Goal: Task Accomplishment & Management: Use online tool/utility

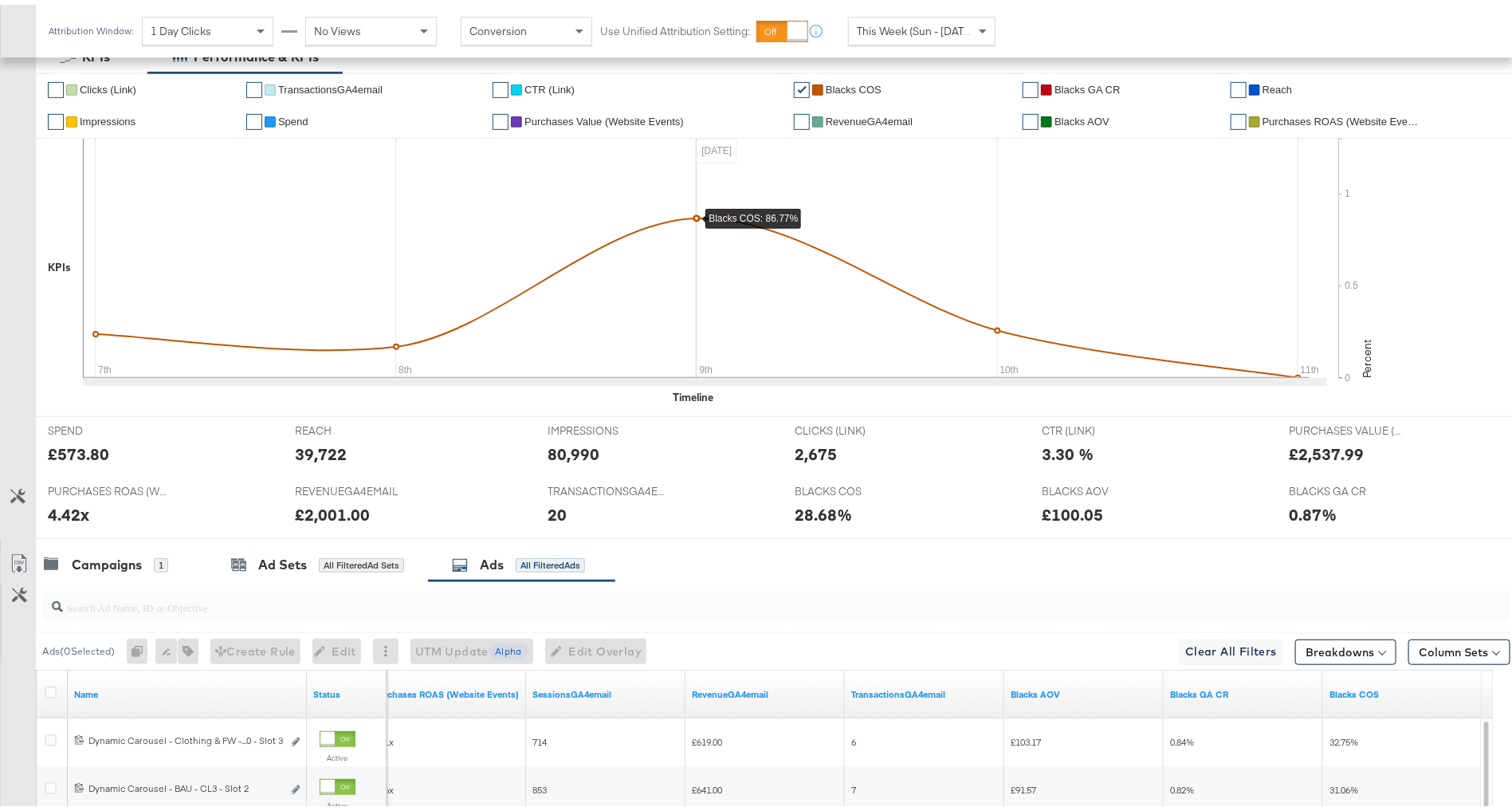
scroll to position [340, 0]
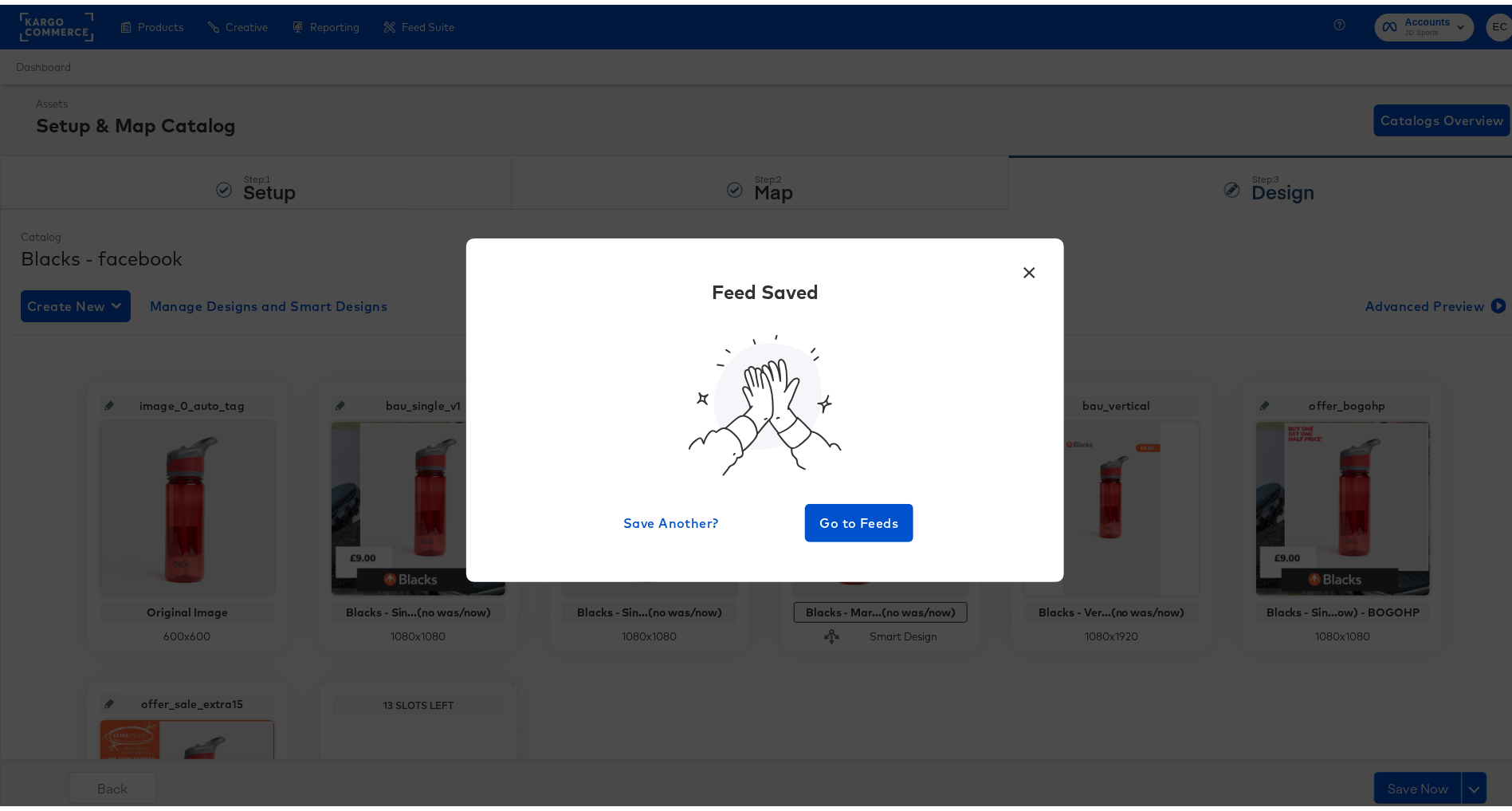
click at [430, 234] on div "× Feed Saved Save Another? Go to Feeds" at bounding box center [765, 405] width 1530 height 811
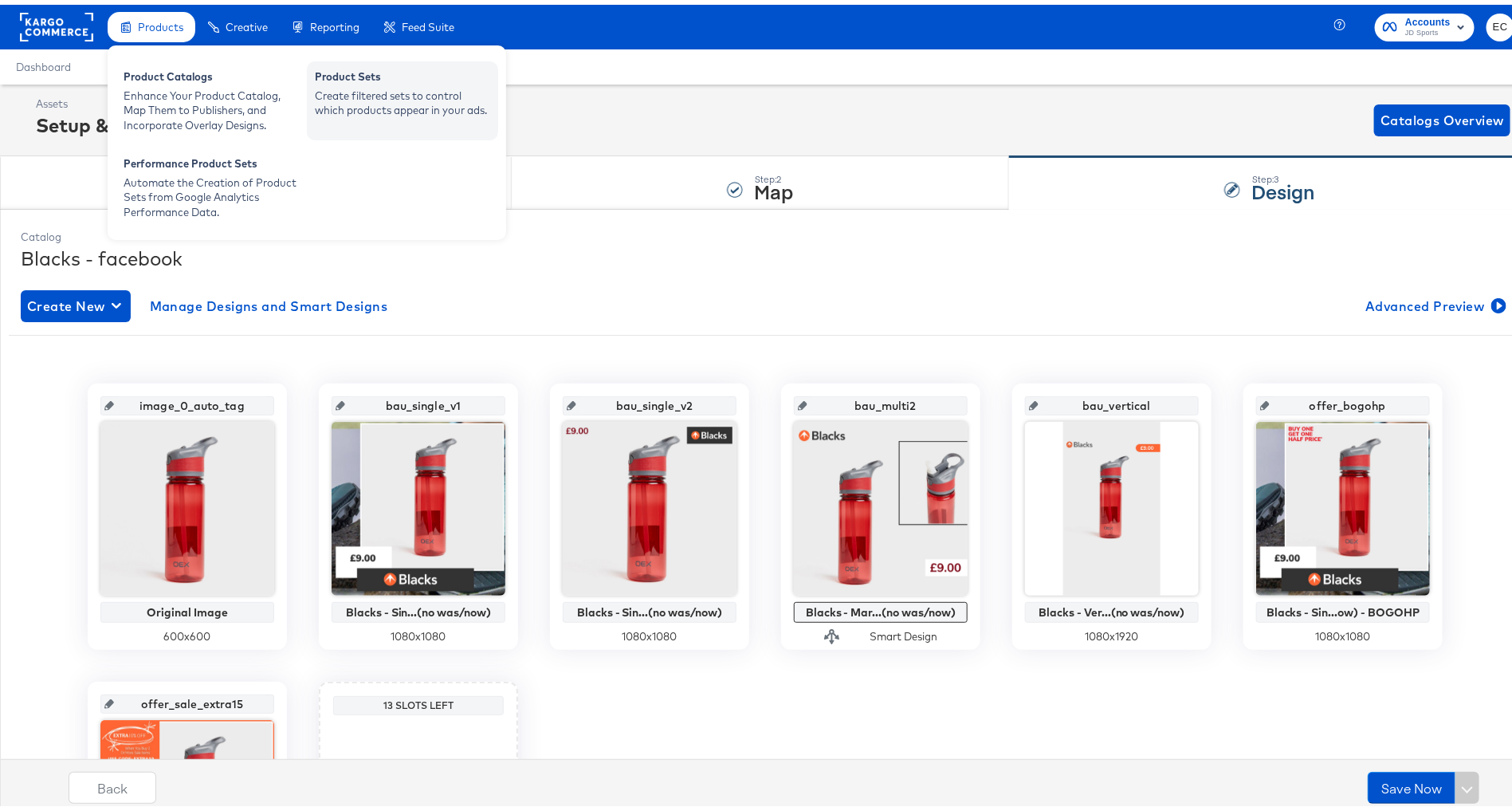
click at [399, 104] on div "Create filtered sets to control which products appear in your ads." at bounding box center [403, 98] width 176 height 30
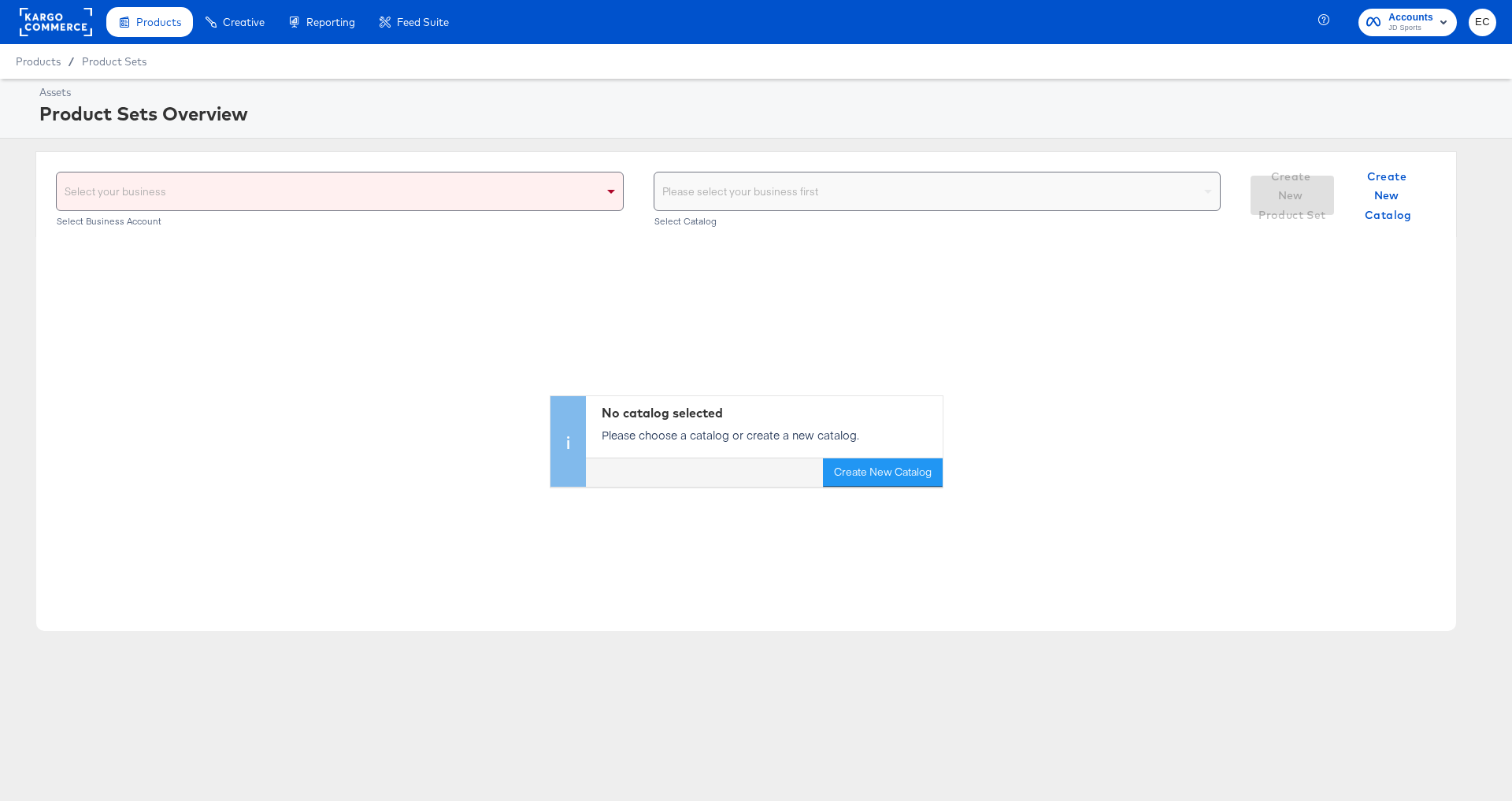
click at [131, 190] on div "Select your business" at bounding box center [340, 191] width 566 height 37
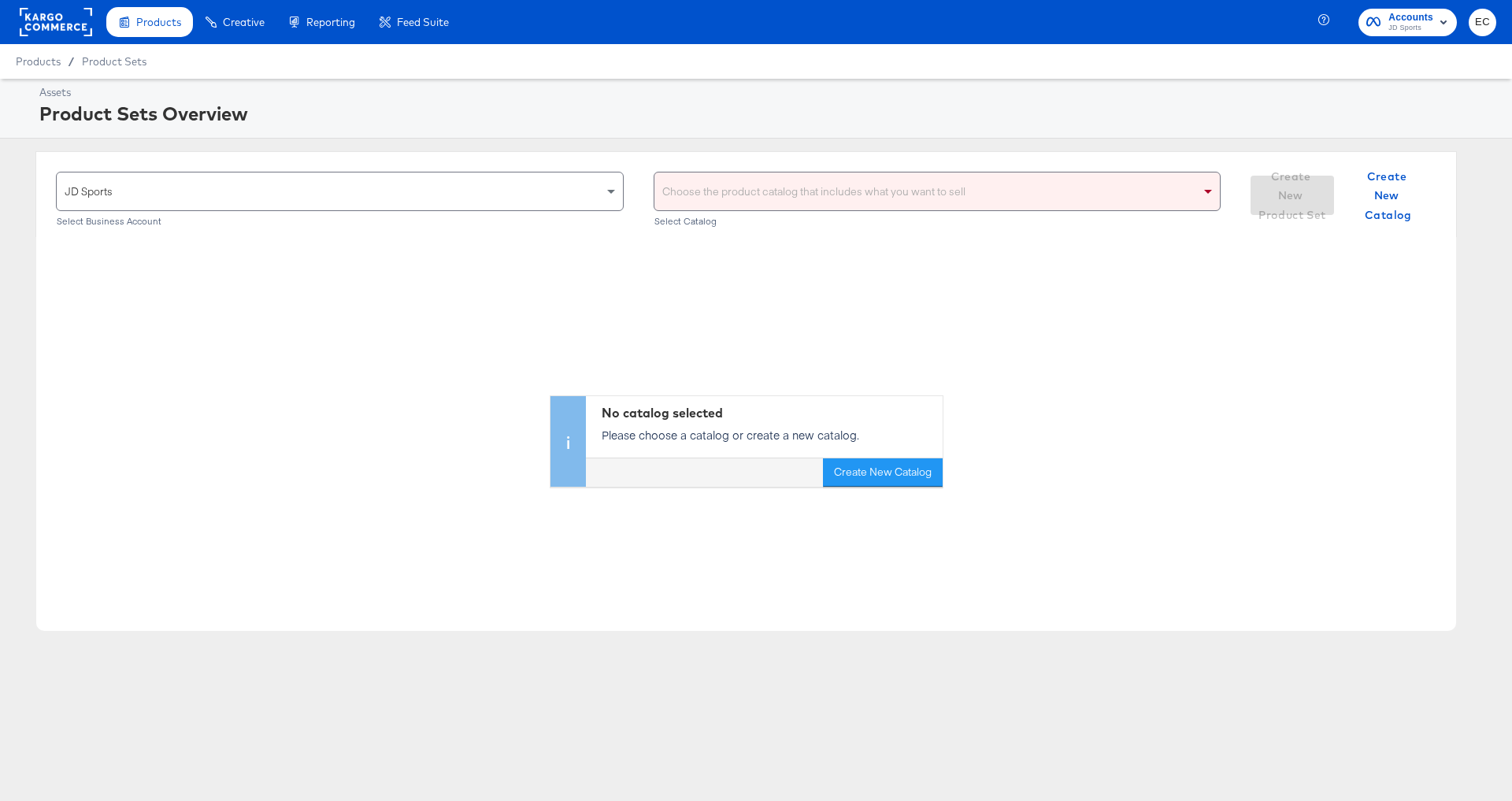
click at [730, 192] on div "Choose the product catalog that includes what you want to sell" at bounding box center [937, 191] width 566 height 37
click at [744, 197] on div "my my" at bounding box center [921, 191] width 534 height 37
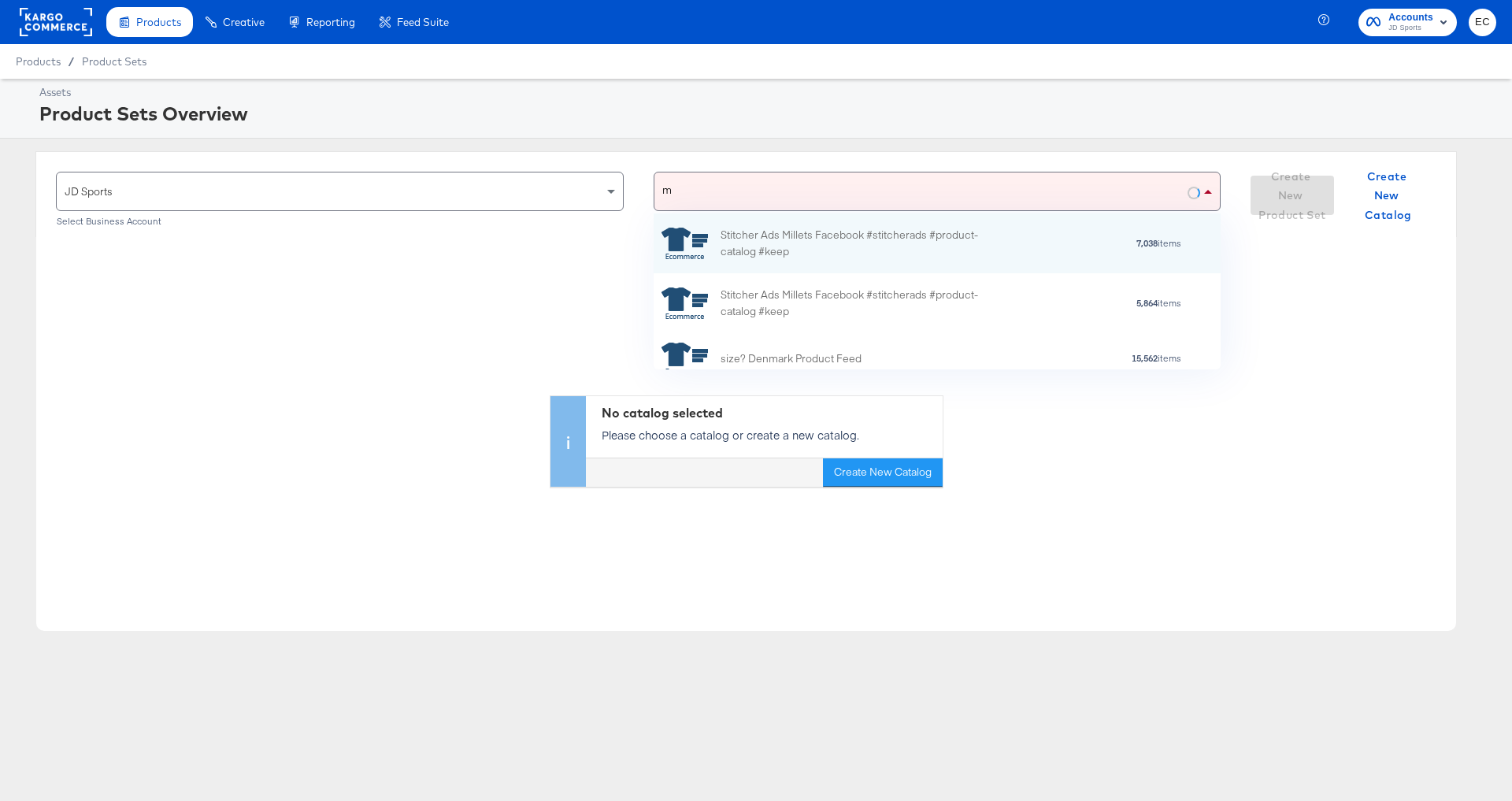
scroll to position [138, 549]
type input "my"
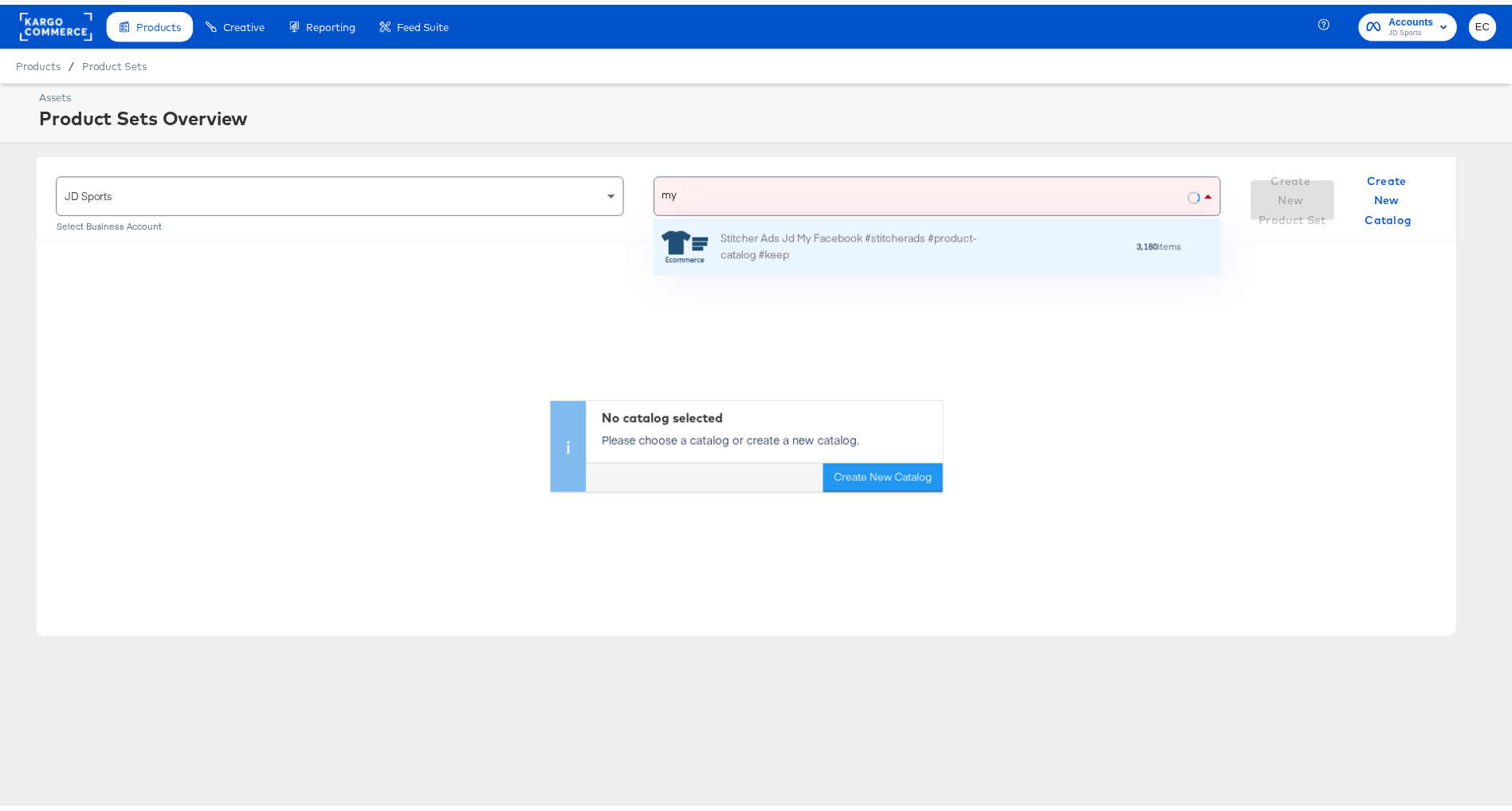
scroll to position [91, 556]
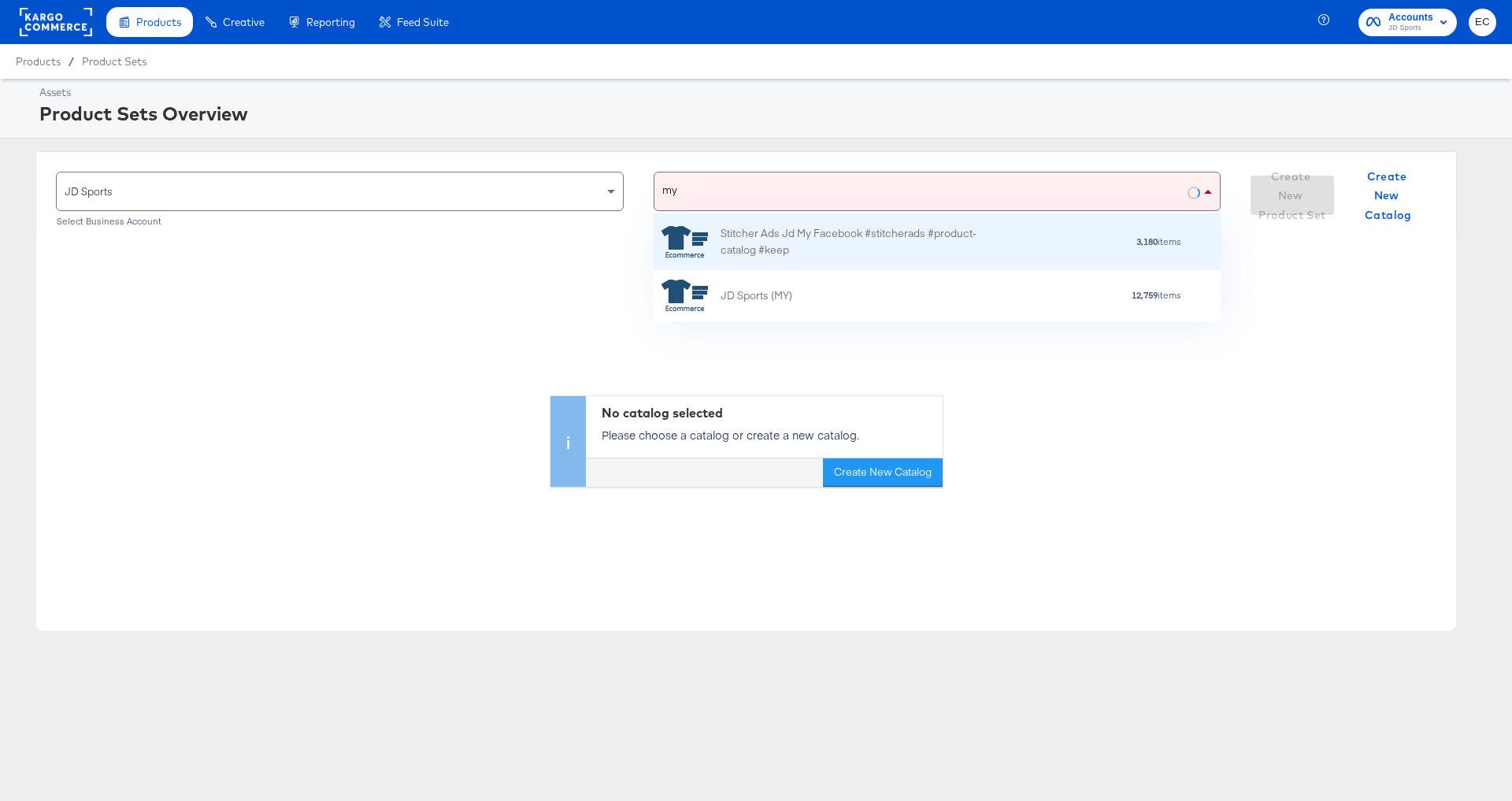
click at [890, 233] on div "Stitcher Ads Jd My Facebook #stitcherads #product-catalog #keep" at bounding box center [858, 241] width 276 height 33
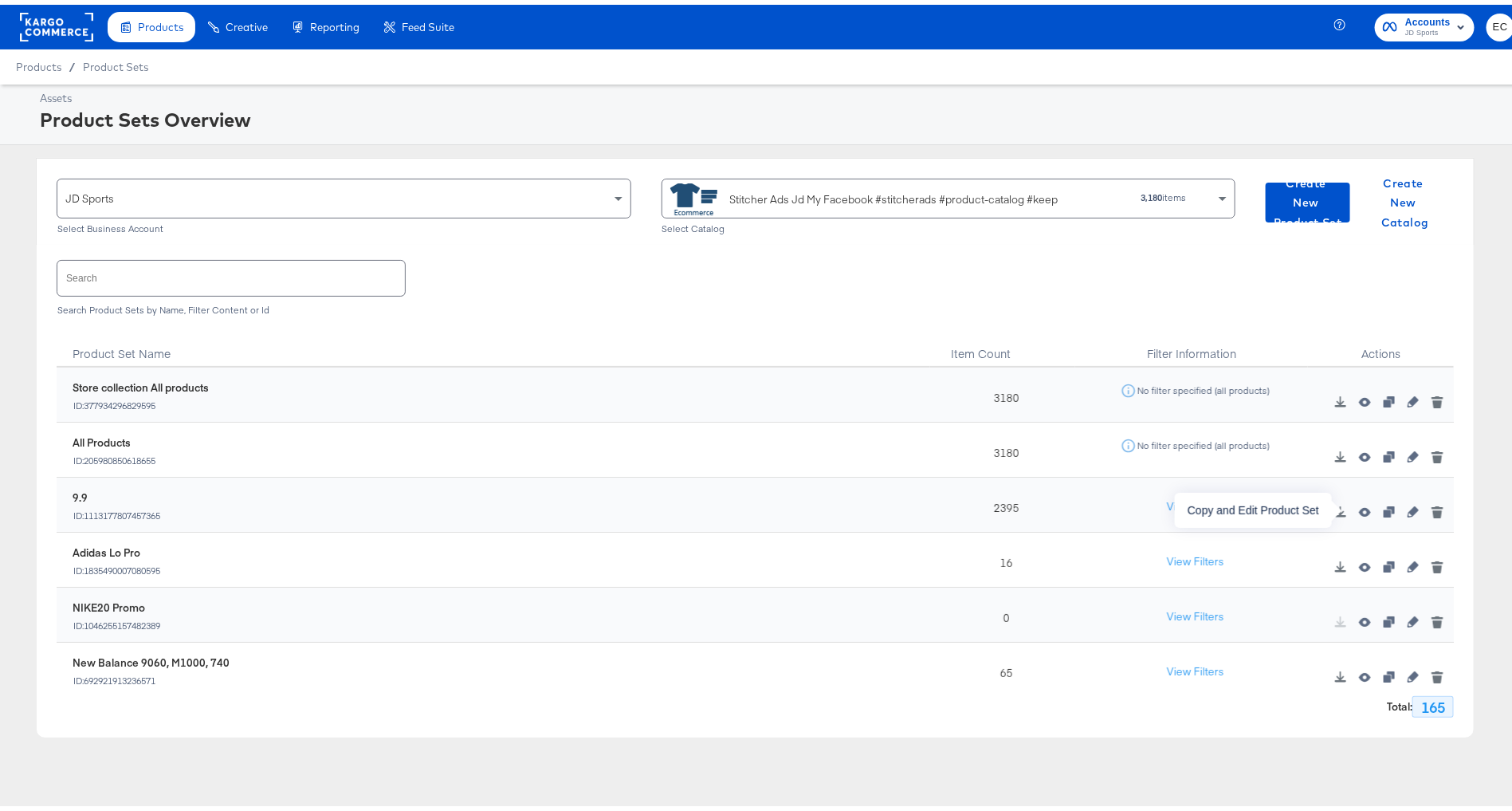
click at [1383, 507] on icon "button" at bounding box center [1389, 507] width 12 height 12
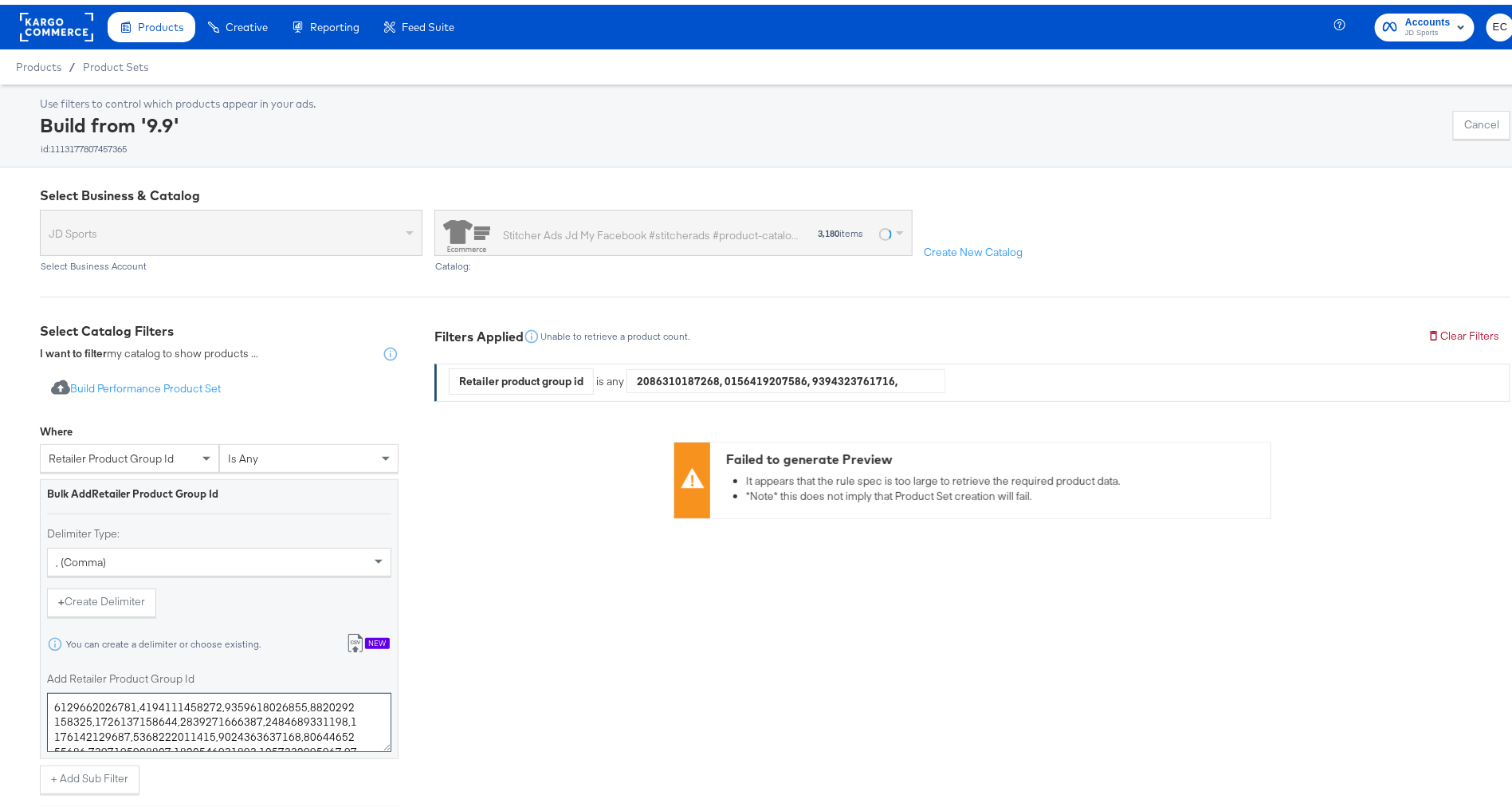
click at [136, 726] on textarea "Add Retailer Product Group Id" at bounding box center [219, 717] width 344 height 59
paste textarea "875030156,8201875095692,8201171796108,8218232553612,8216967970956,8228804657292…"
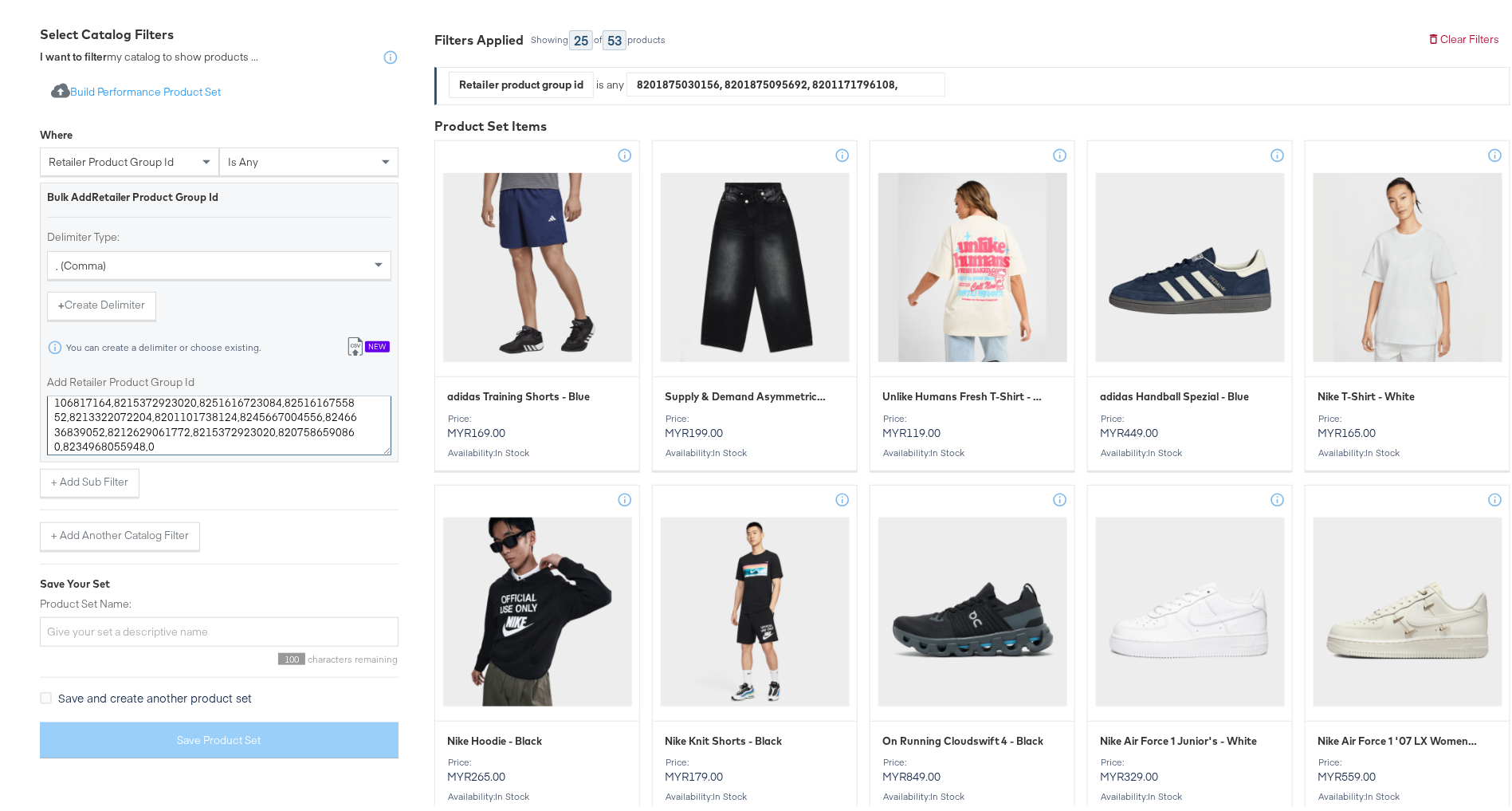
scroll to position [312, 0]
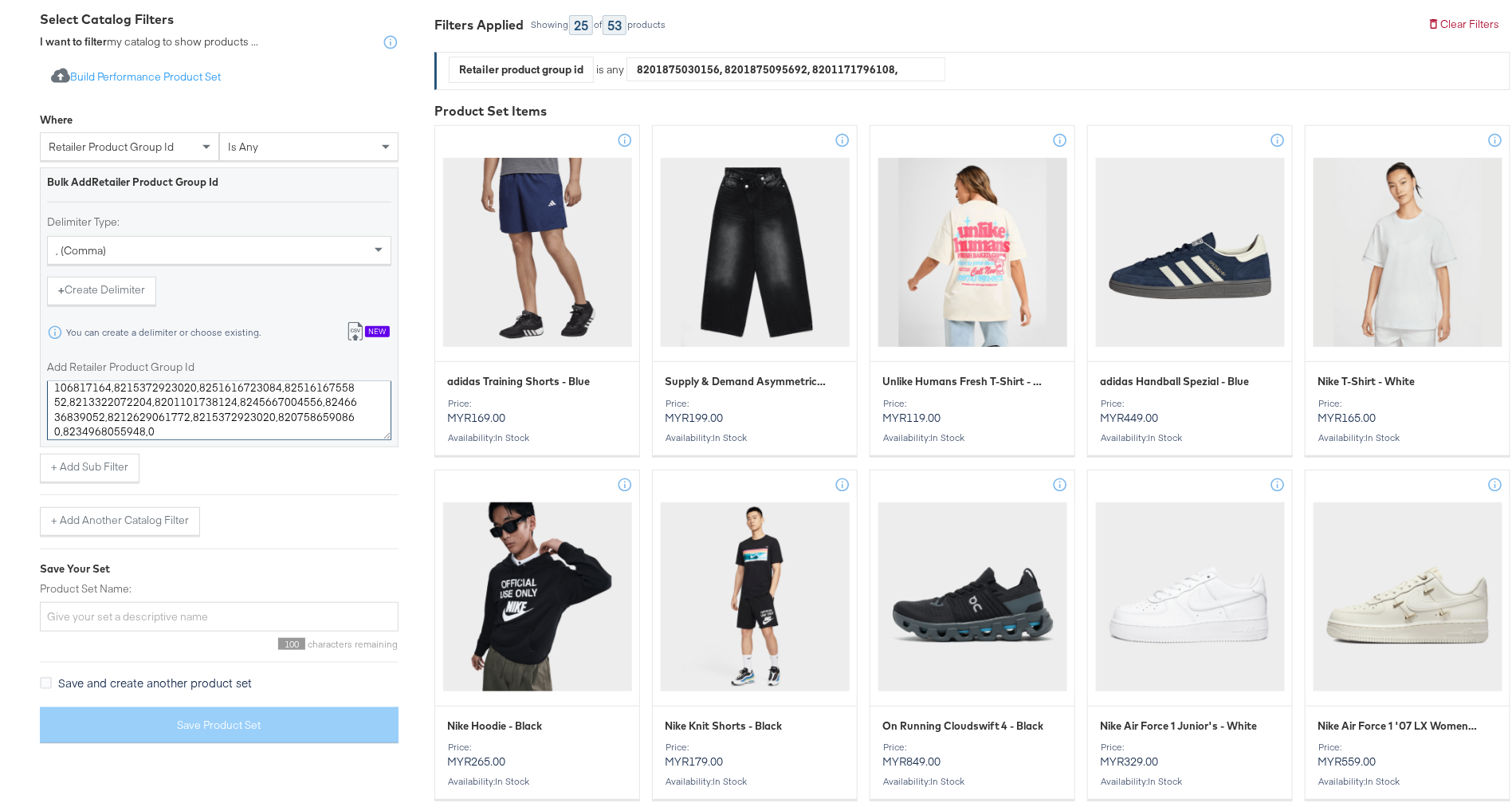
type textarea "8201875030156,8201875095692,8201171796108,8218232553612,8216967970956,822880465…"
click at [278, 607] on input "Product Set Name:" at bounding box center [219, 612] width 359 height 30
paste input "Forever Forward 2 (Autumn)"
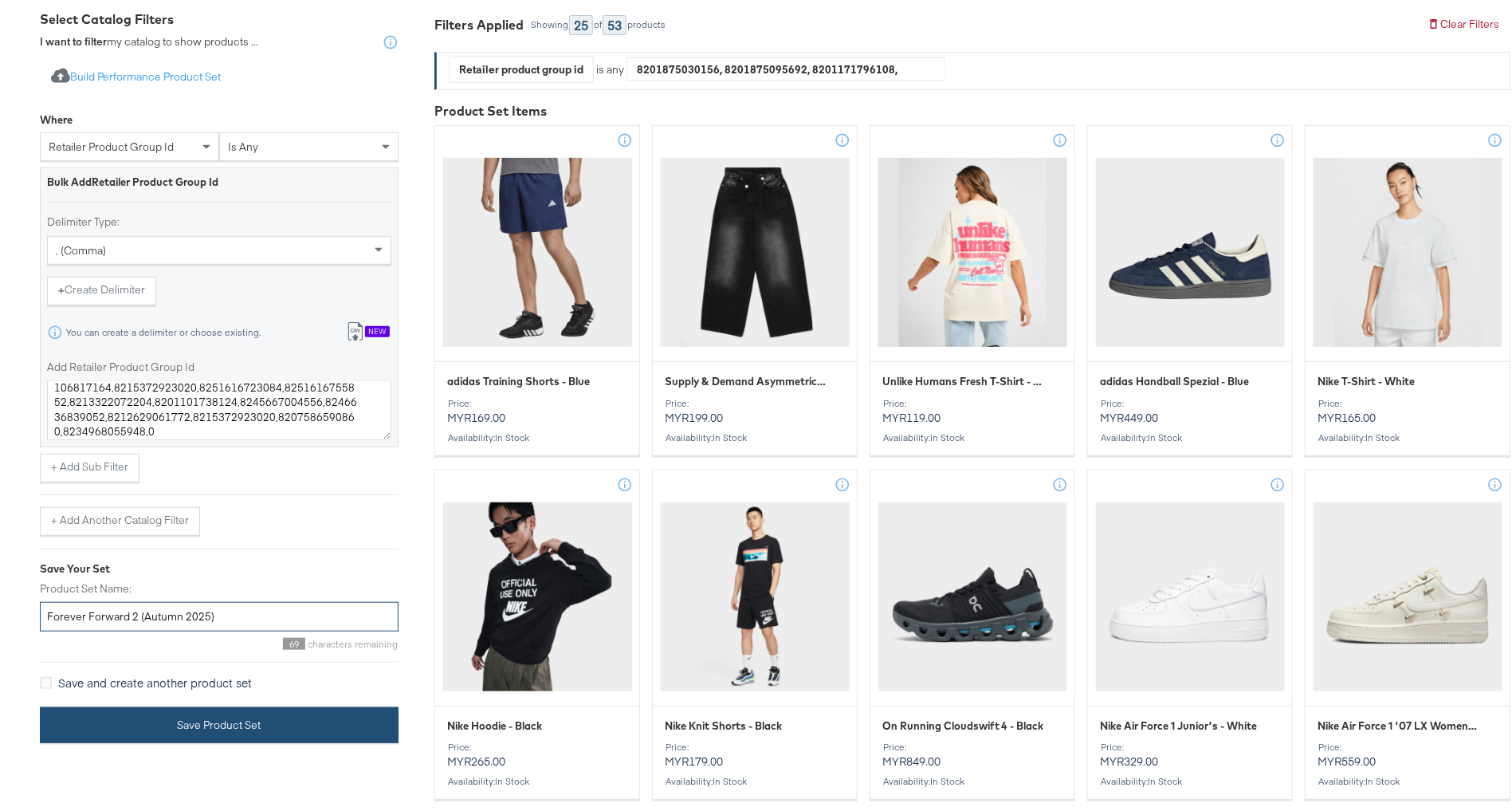
type input "Forever Forward 2 (Autumn 2025)"
click at [265, 714] on button "Save Product Set" at bounding box center [219, 719] width 359 height 35
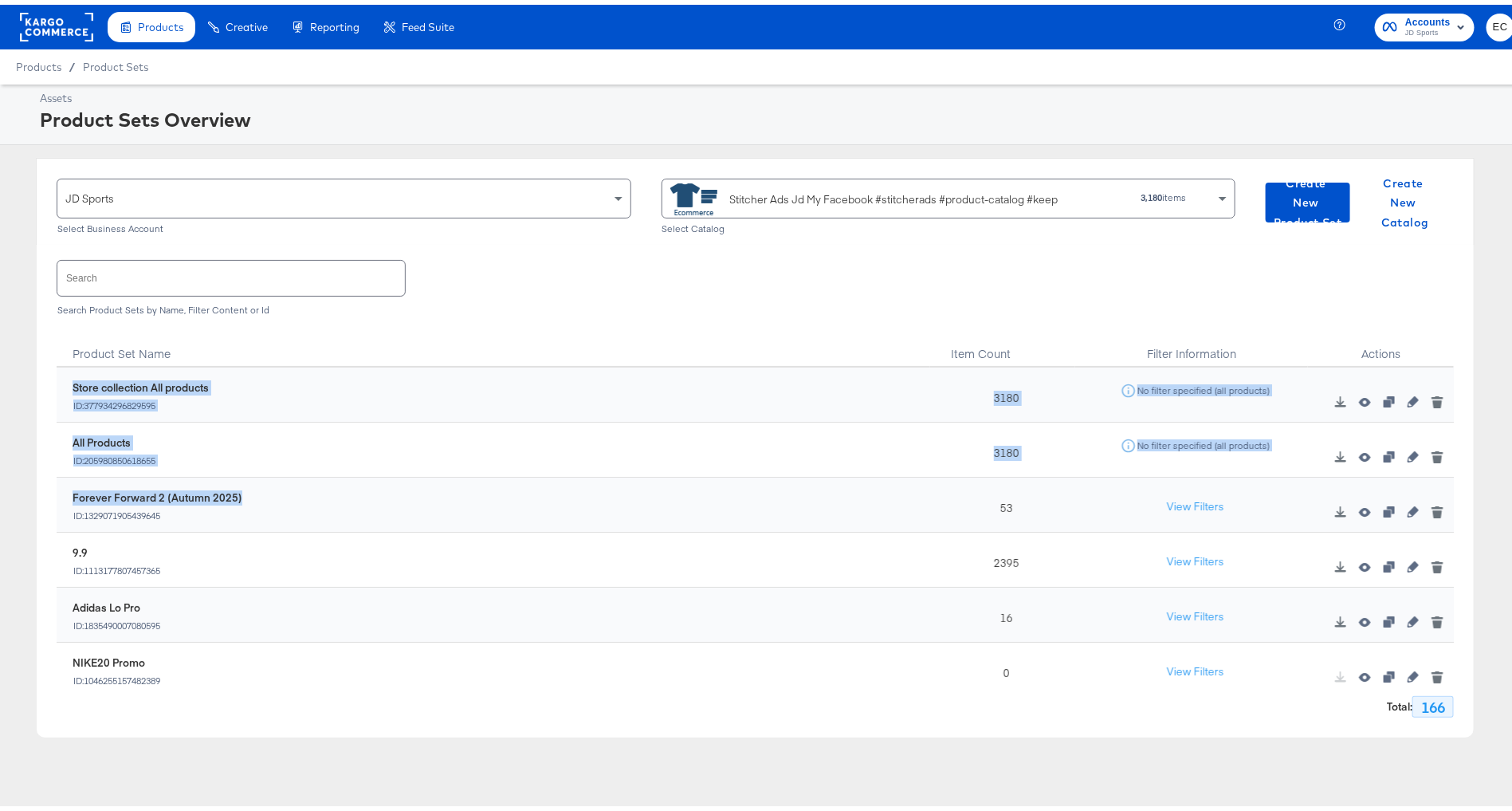
drag, startPoint x: 54, startPoint y: 491, endPoint x: 273, endPoint y: 488, distance: 219.0
click at [273, 488] on div "Search Search Product Sets by Name, Filter Content or Id Product Set Name Item …" at bounding box center [755, 486] width 1437 height 493
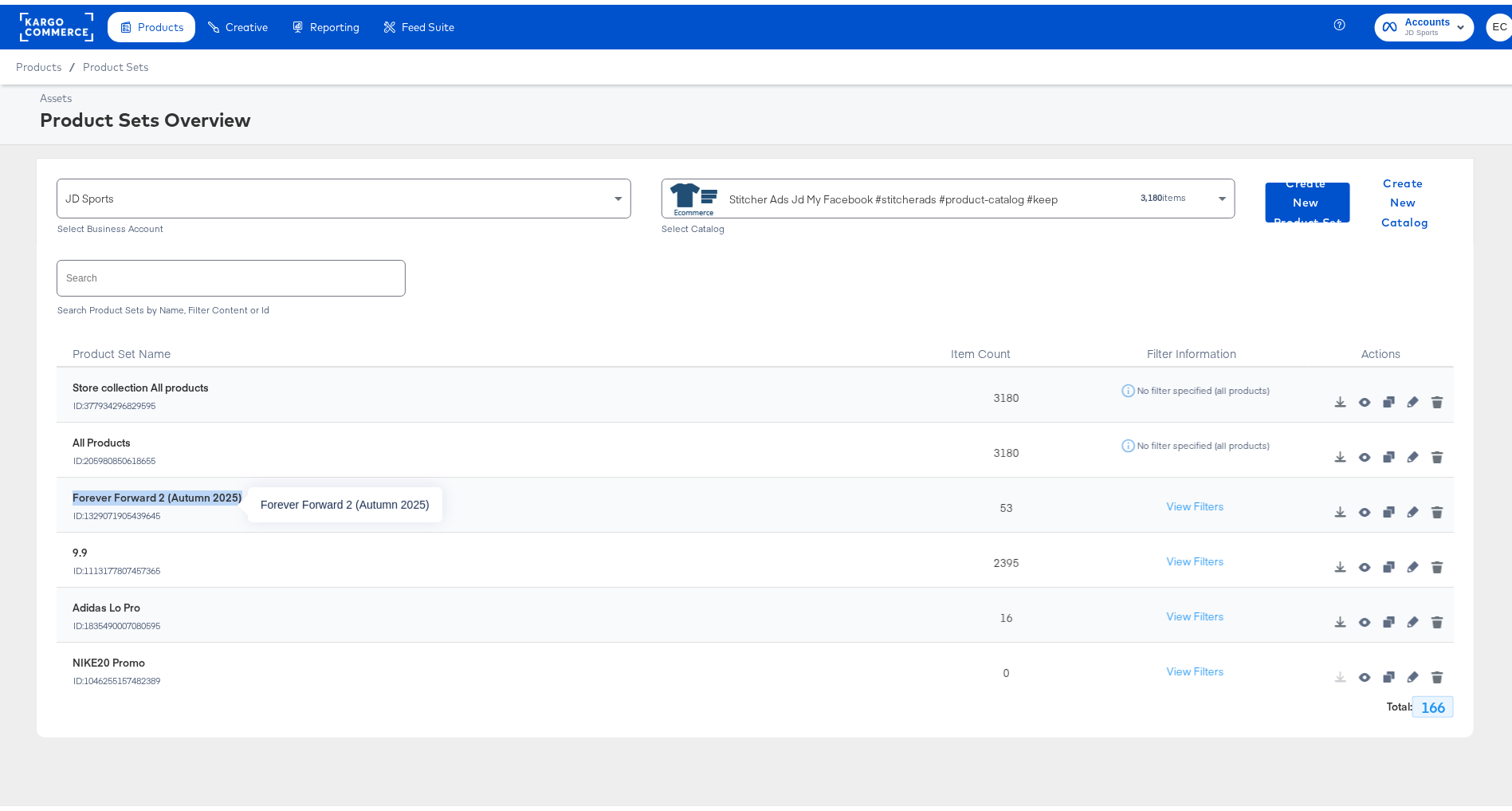
copy div "Forever Forward 2 (Autumn 2025)"
drag, startPoint x: 275, startPoint y: 489, endPoint x: 74, endPoint y: 489, distance: 201.0
click at [74, 489] on div "Forever Forward 2 (Autumn 2025) ID: 1329071905439645" at bounding box center [502, 501] width 858 height 31
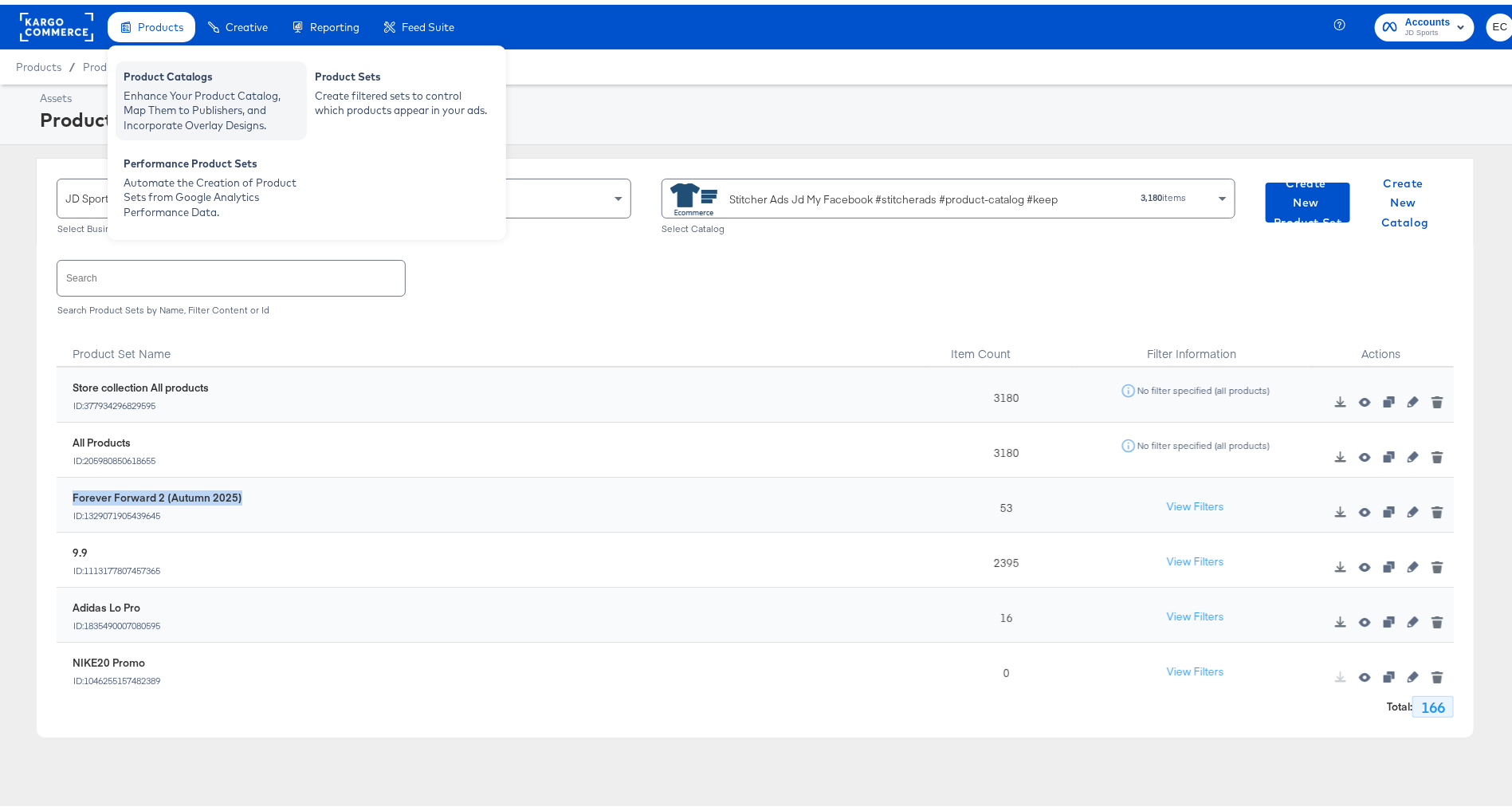
click at [176, 93] on div "Enhance Your Product Catalog, Map Them to Publishers, and Incorporate Overlay D…" at bounding box center [211, 106] width 176 height 45
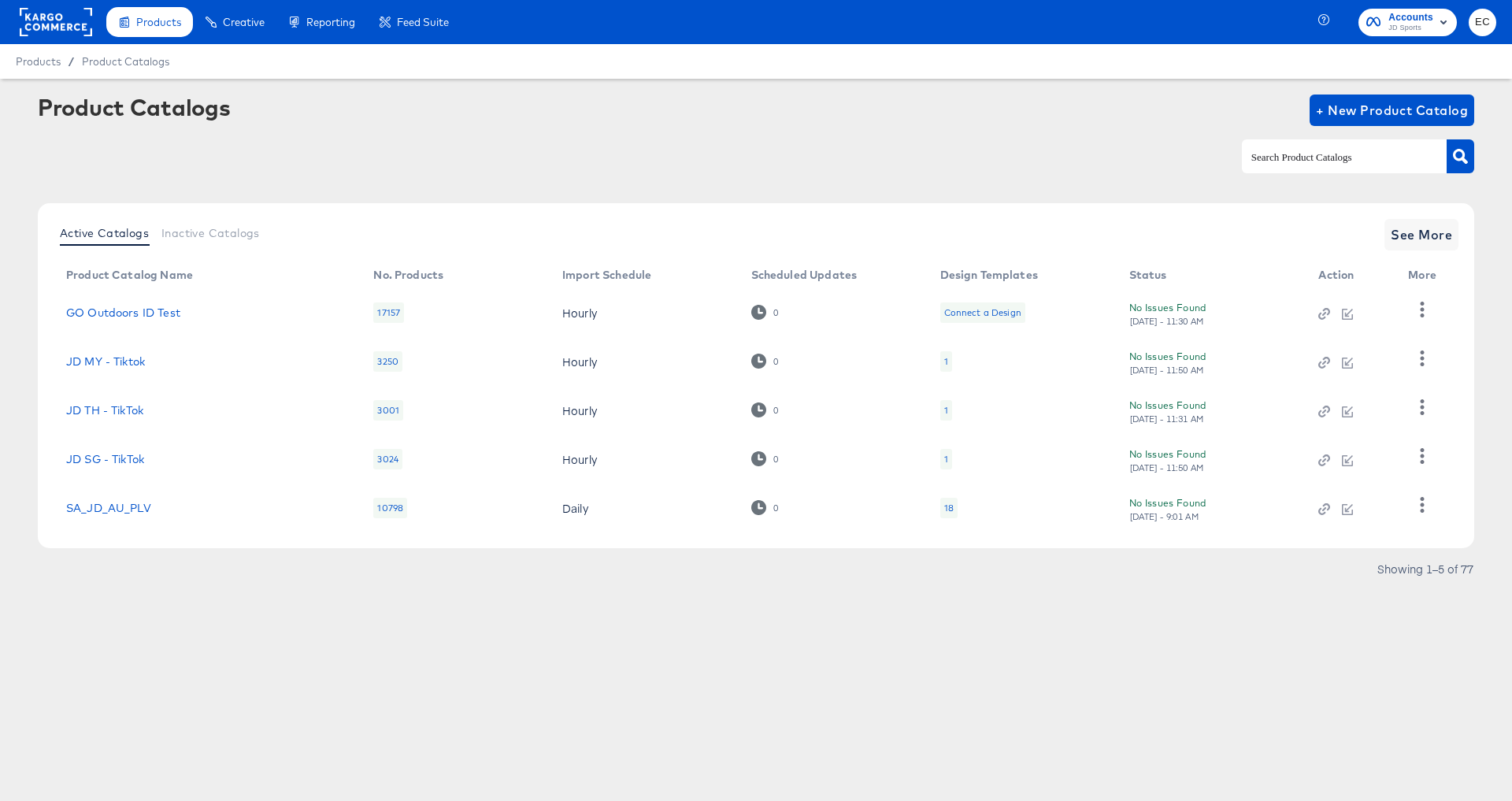
click at [1288, 144] on div at bounding box center [1344, 156] width 205 height 33
type input "my"
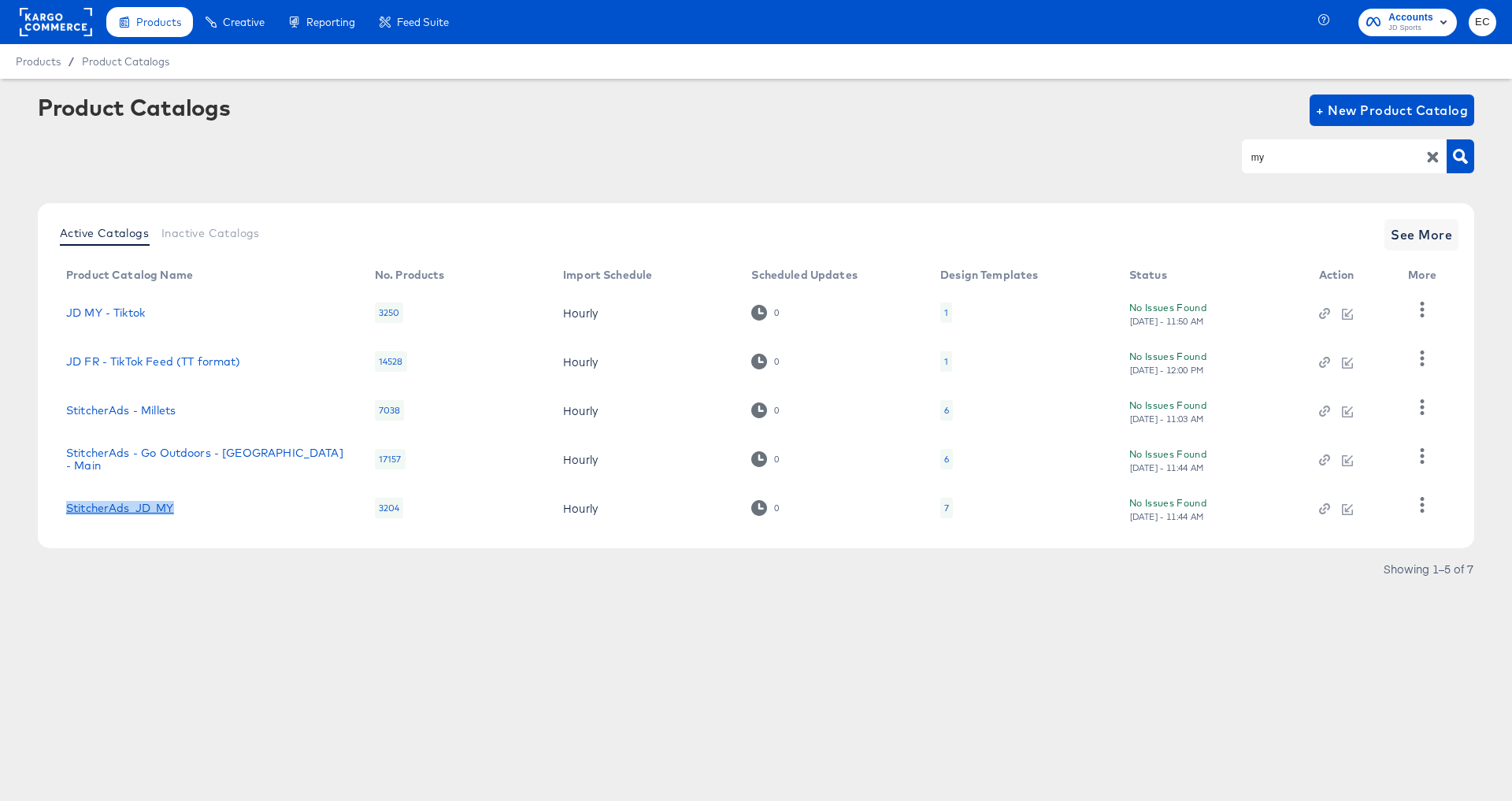
click at [98, 507] on link "StitcherAds_JD_MY" at bounding box center [120, 507] width 108 height 12
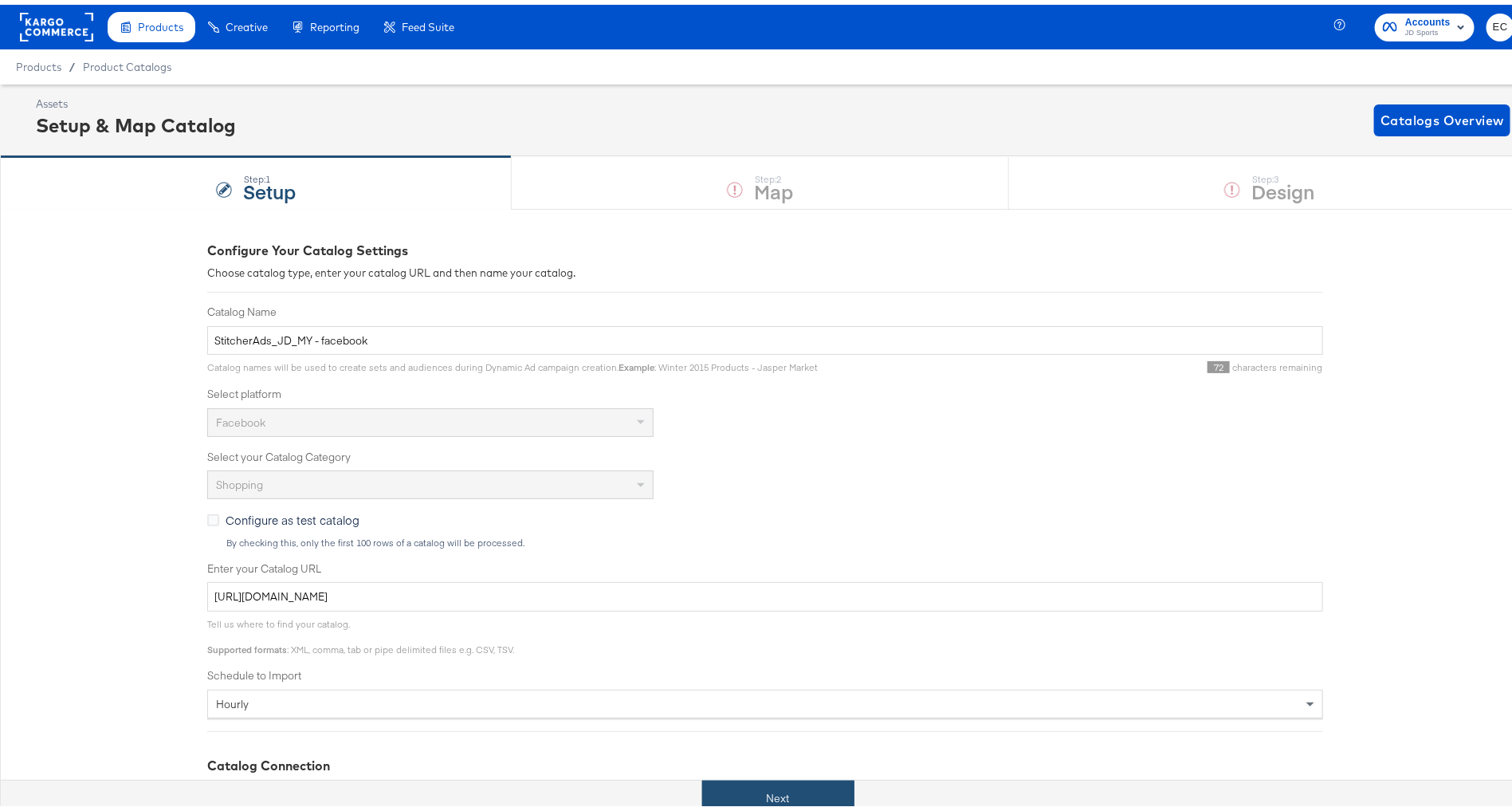
click at [730, 805] on button "Next" at bounding box center [778, 793] width 153 height 35
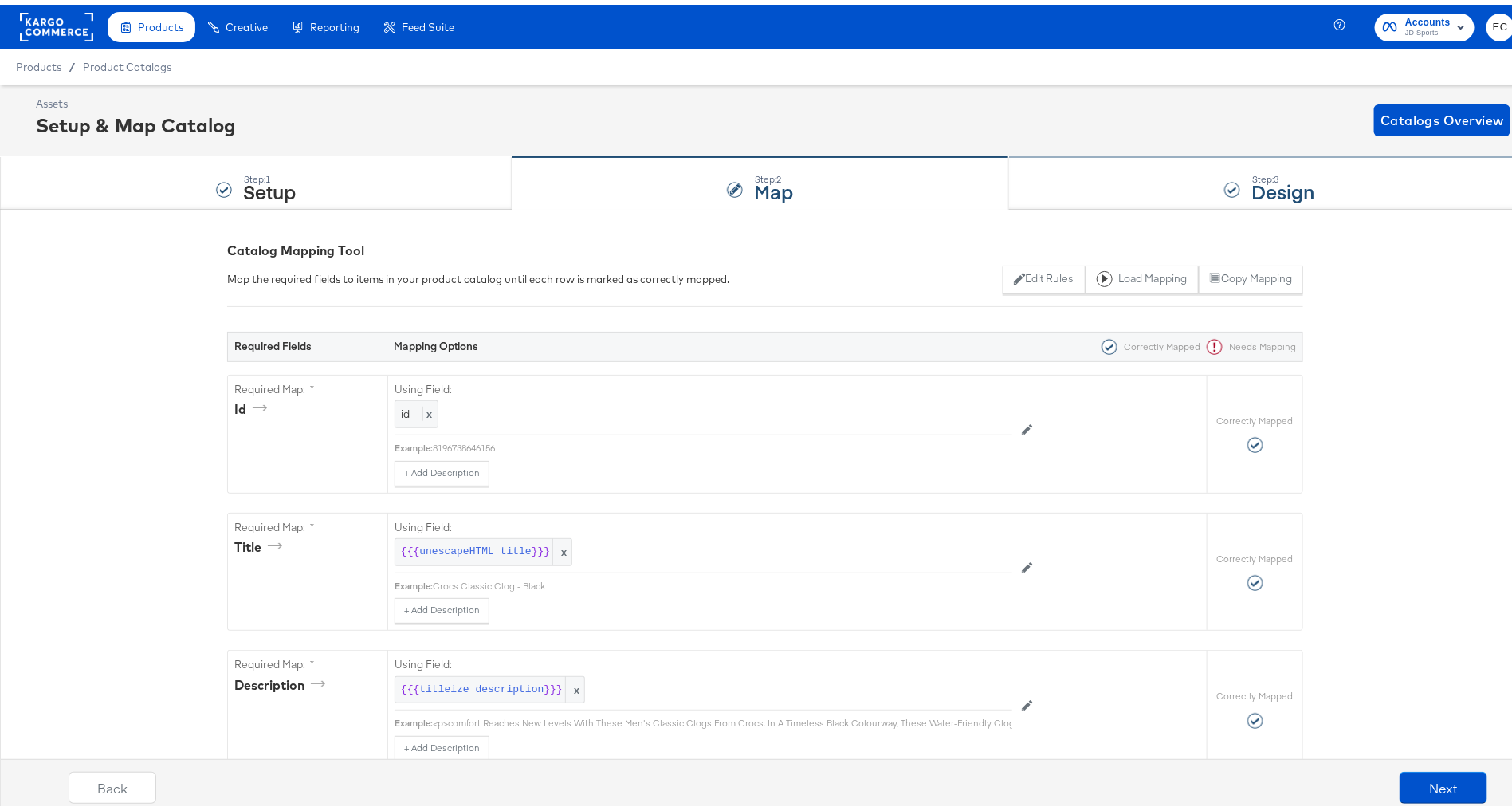
click at [1173, 173] on div "Step: 3 Design" at bounding box center [1269, 179] width 521 height 53
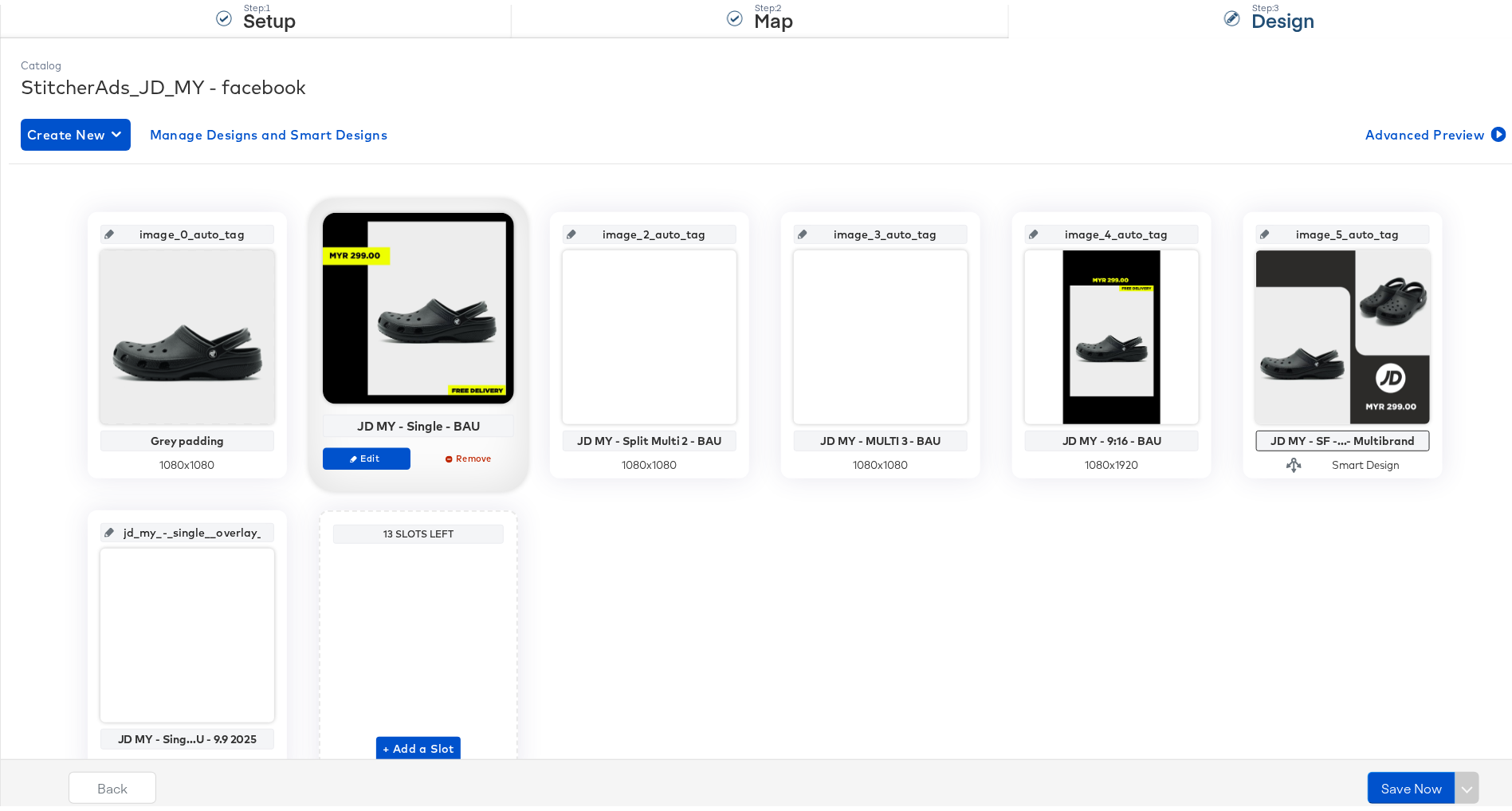
scroll to position [155, 0]
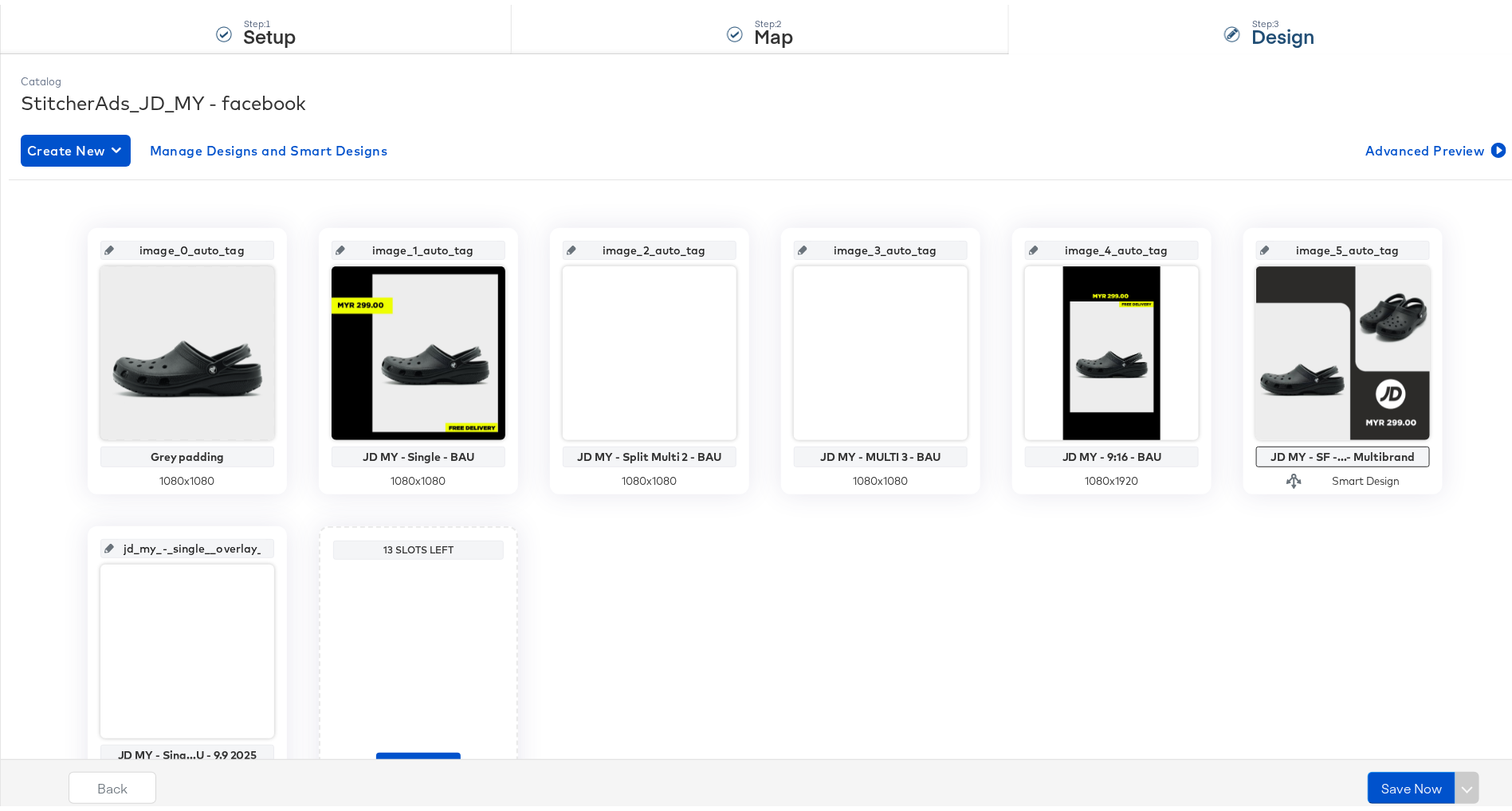
click at [426, 243] on input "image_1_auto_tag" at bounding box center [422, 239] width 156 height 43
paste input "bau_single"
type input "bau_single"
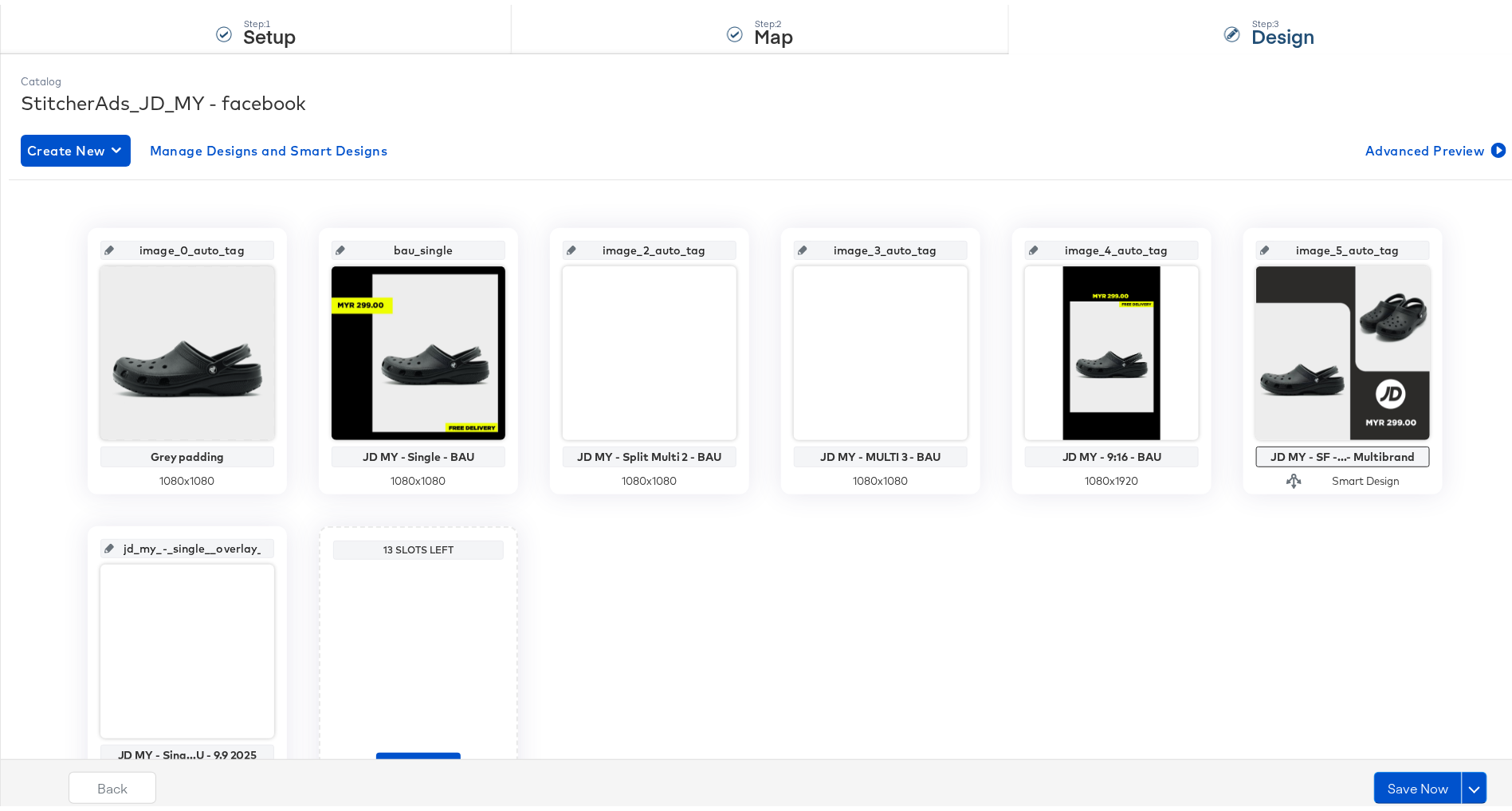
click at [649, 245] on input "image_2_auto_tag" at bounding box center [654, 239] width 156 height 43
paste input "bau_multi_2"
type input "bau_multi_2"
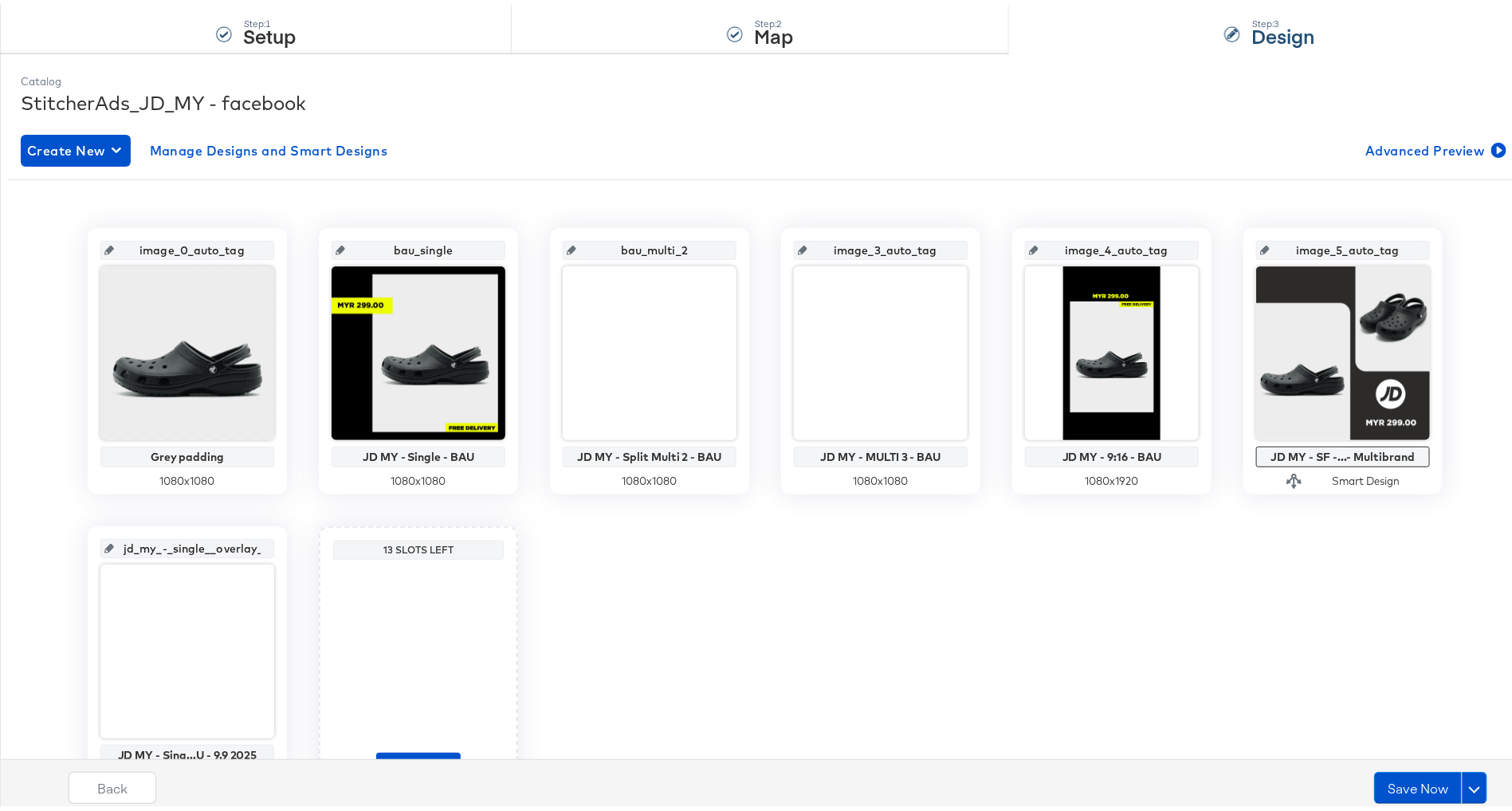
click at [902, 240] on input "image_3_auto_tag" at bounding box center [885, 239] width 156 height 43
paste input "bau_multi3"
type input "bau_multi3"
click at [1074, 248] on input "image_4_auto_tag" at bounding box center [1116, 239] width 156 height 43
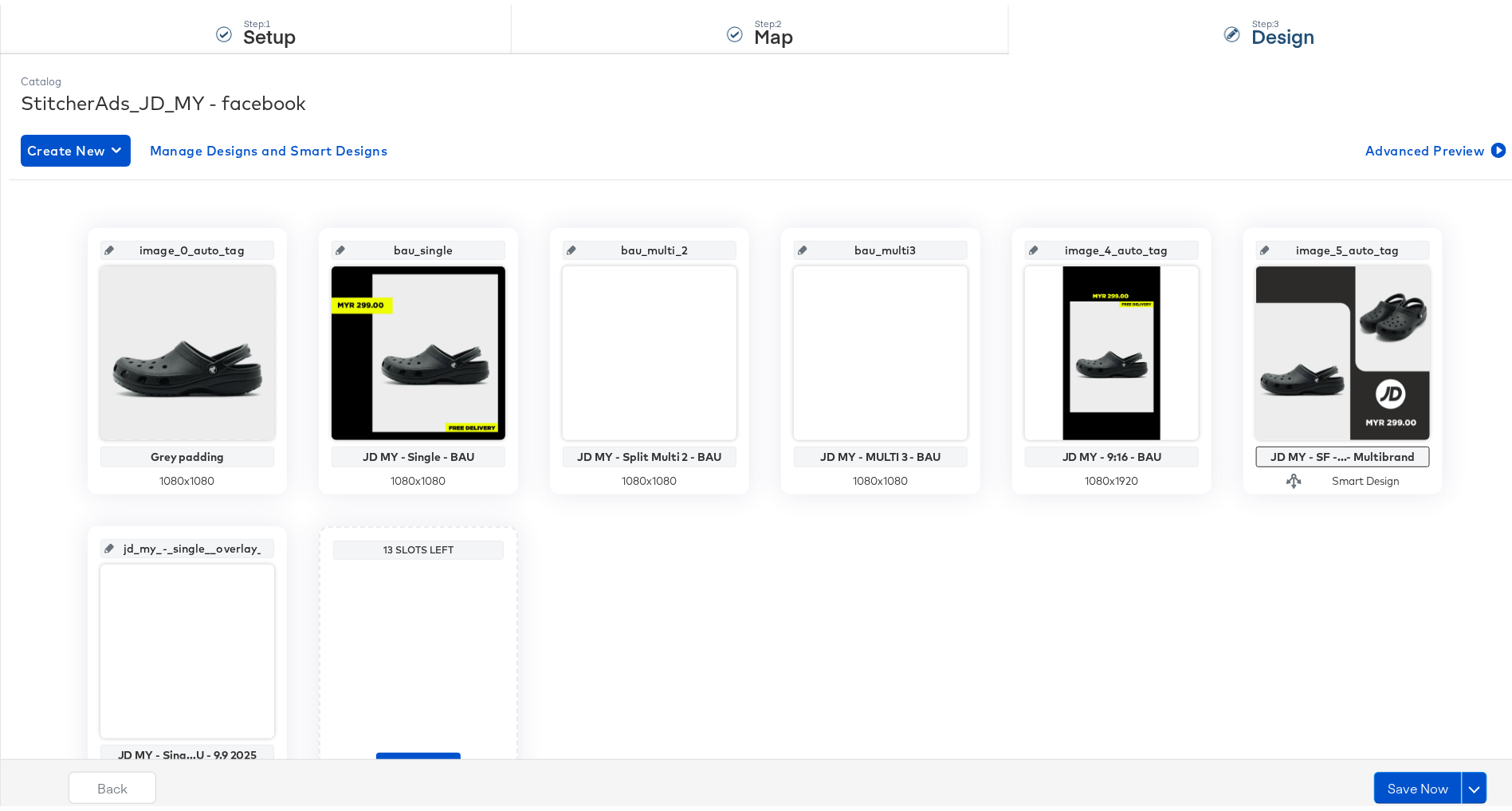
click at [1074, 248] on input "image_4_auto_tag" at bounding box center [1116, 239] width 156 height 43
paste input "bau_vertical"
type input "bau_vertical"
click at [1320, 240] on input "image_5_auto_tag" at bounding box center [1347, 239] width 156 height 43
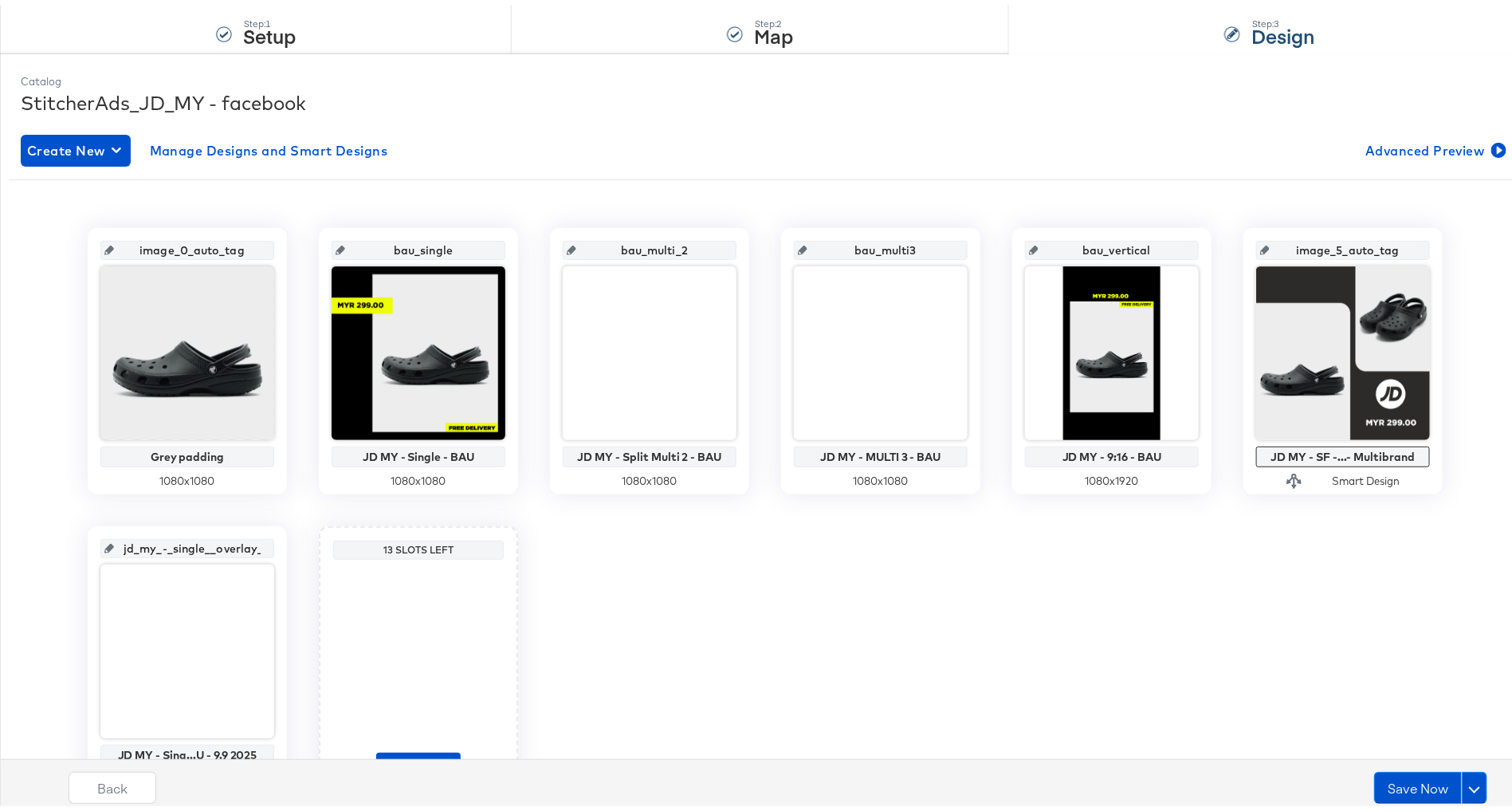
paste input "sf_multibrand"
type input "sf_multibrand"
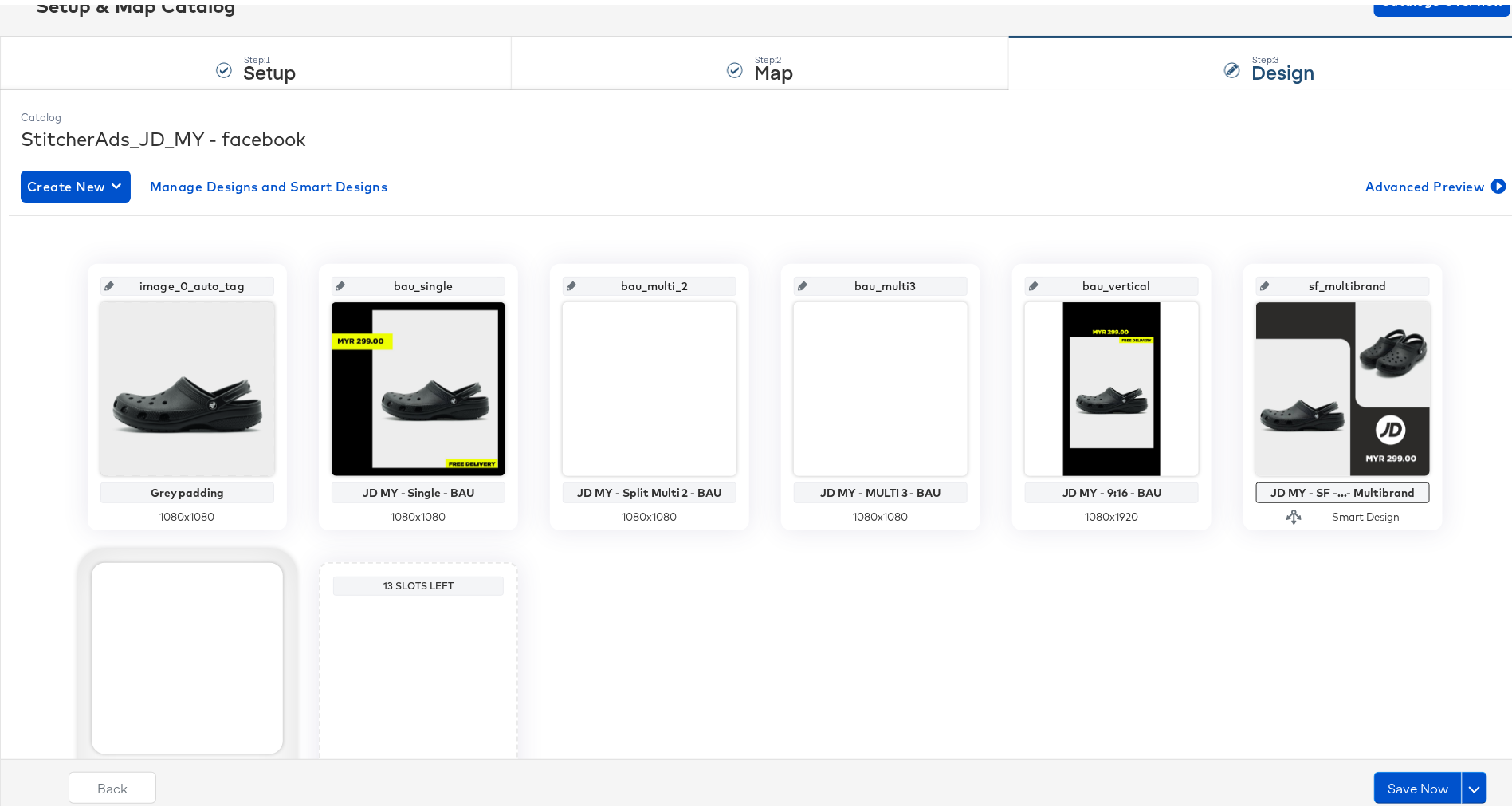
scroll to position [116, 0]
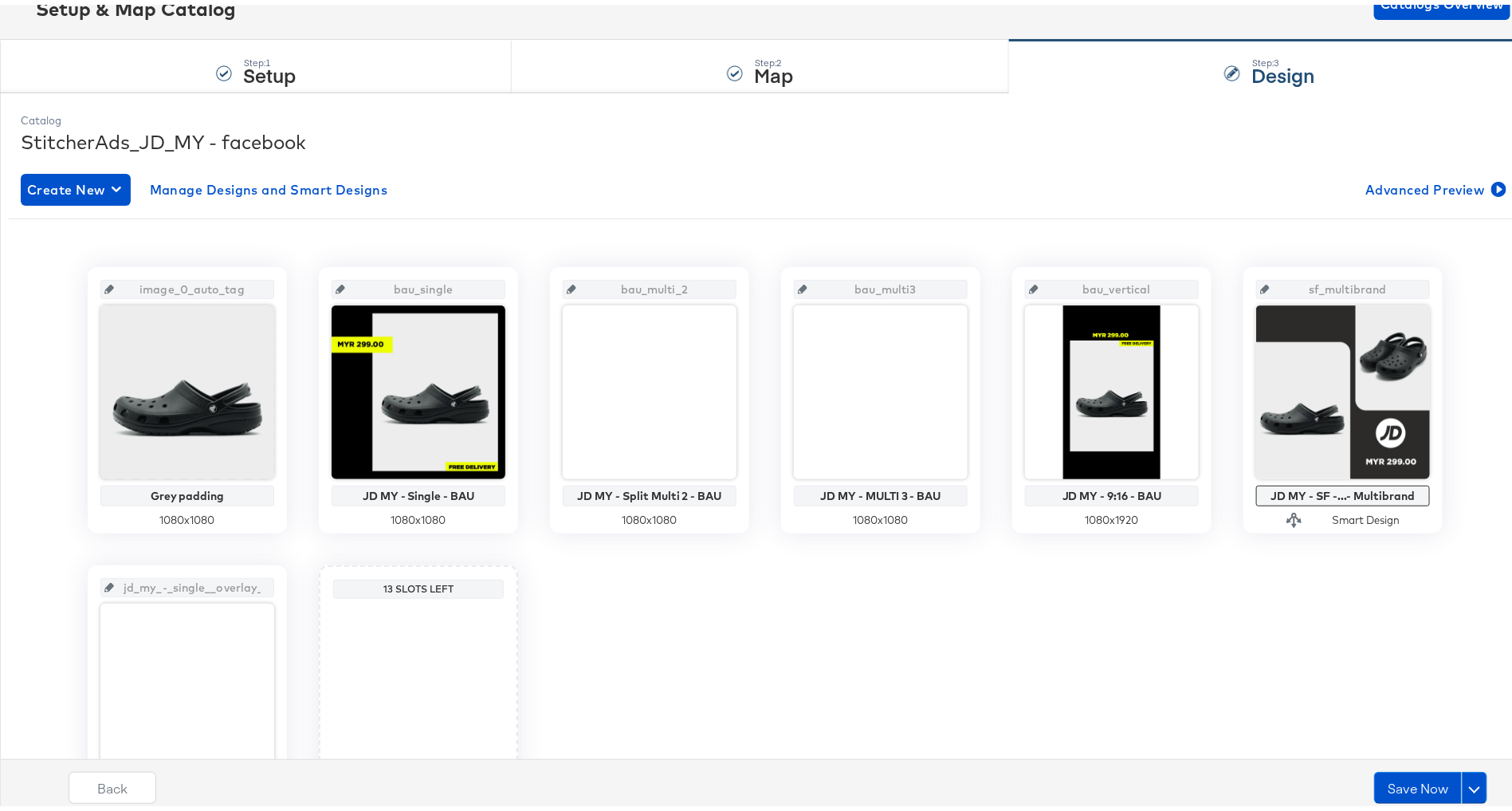
click at [199, 582] on input "jd_my_-_single__overlay_6" at bounding box center [191, 576] width 156 height 43
type input "of"
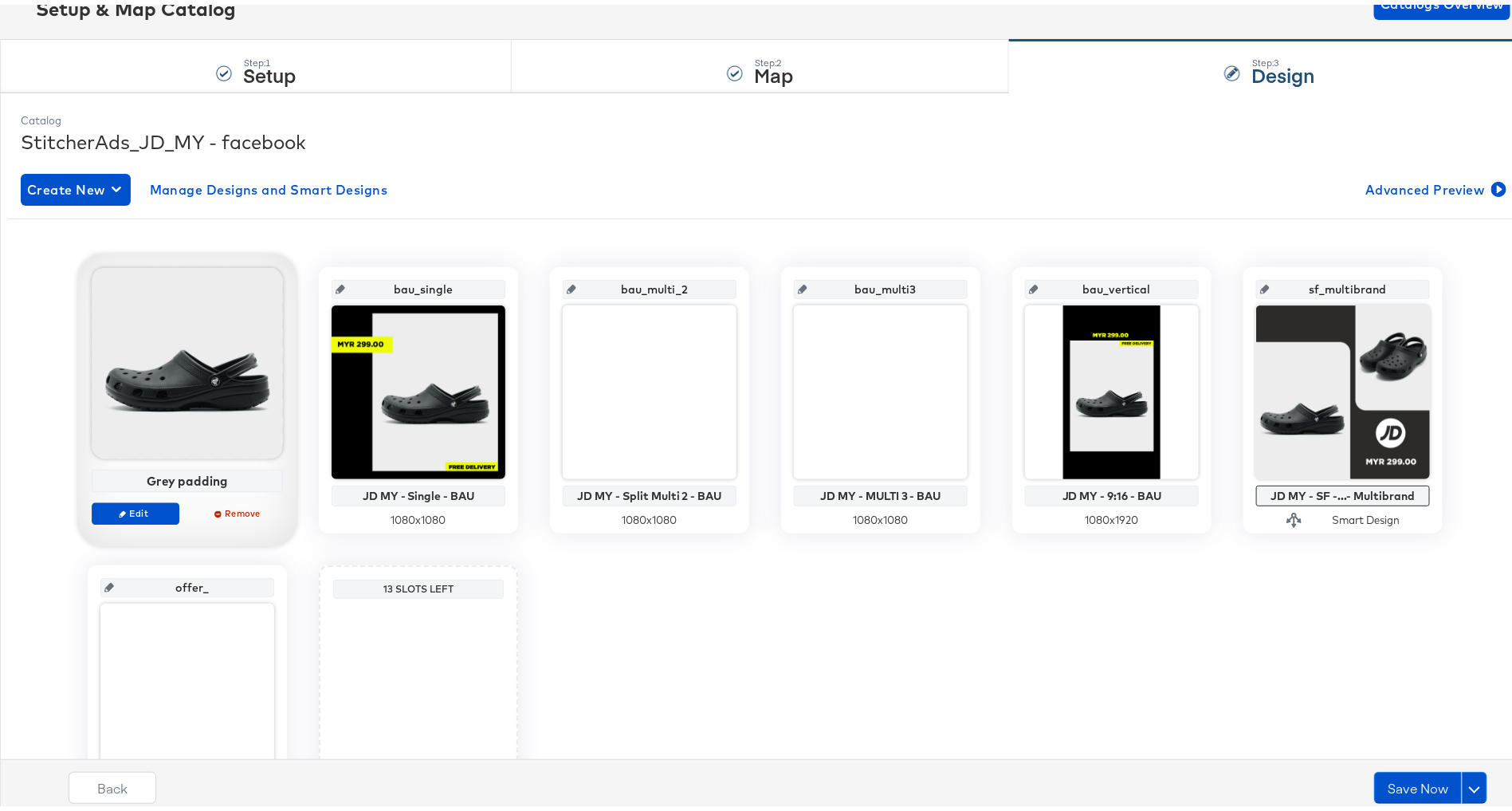
scroll to position [247, 0]
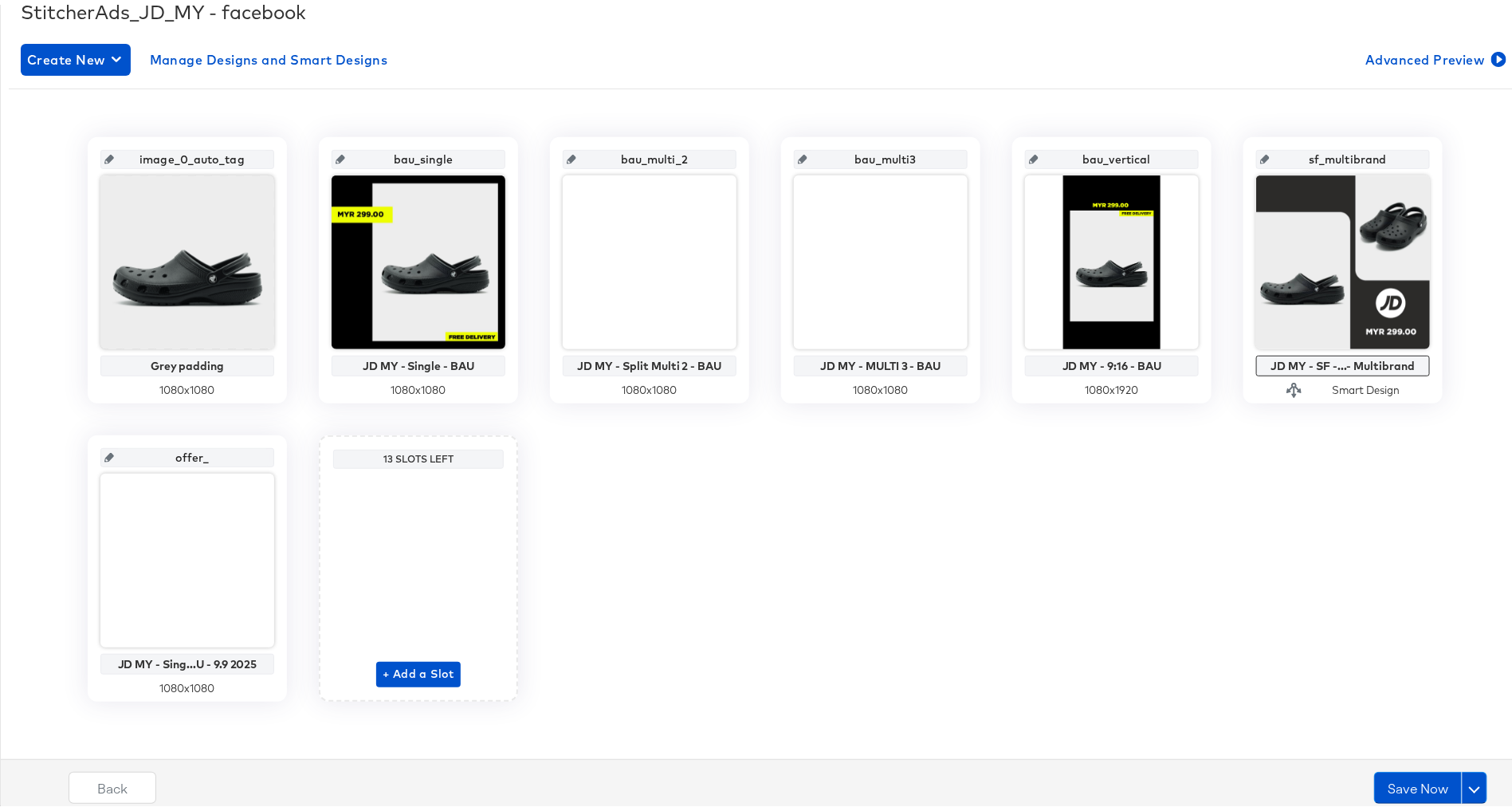
type input "offer"
click at [580, 455] on div "image_0_auto_tag Grey padding 1080 x 1080 bau_single JD MY - Single - BAU 1080 …" at bounding box center [765, 414] width 1513 height 564
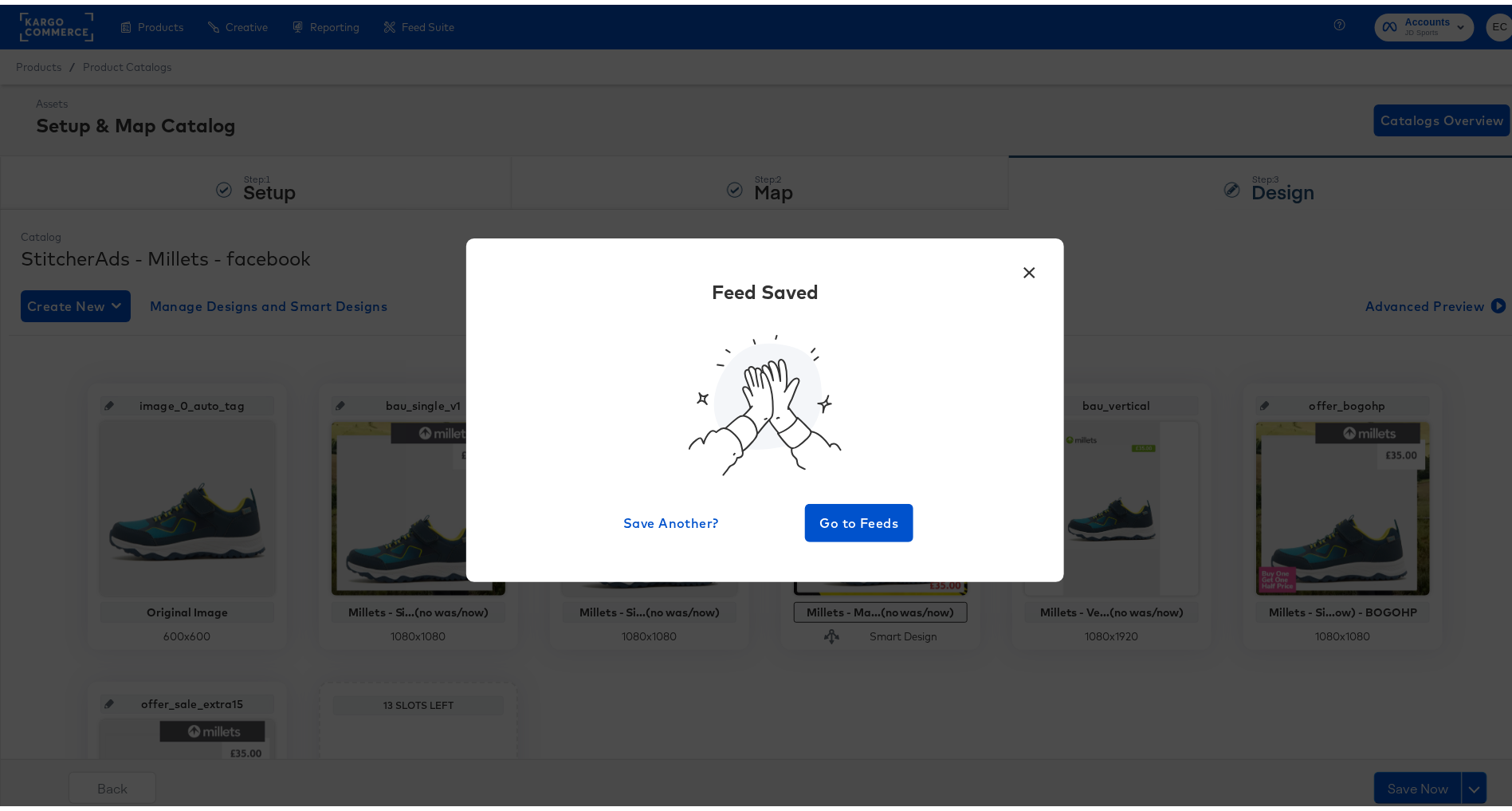
click at [682, 115] on div "× Feed Saved Save Another? Go to Feeds" at bounding box center [765, 405] width 1530 height 811
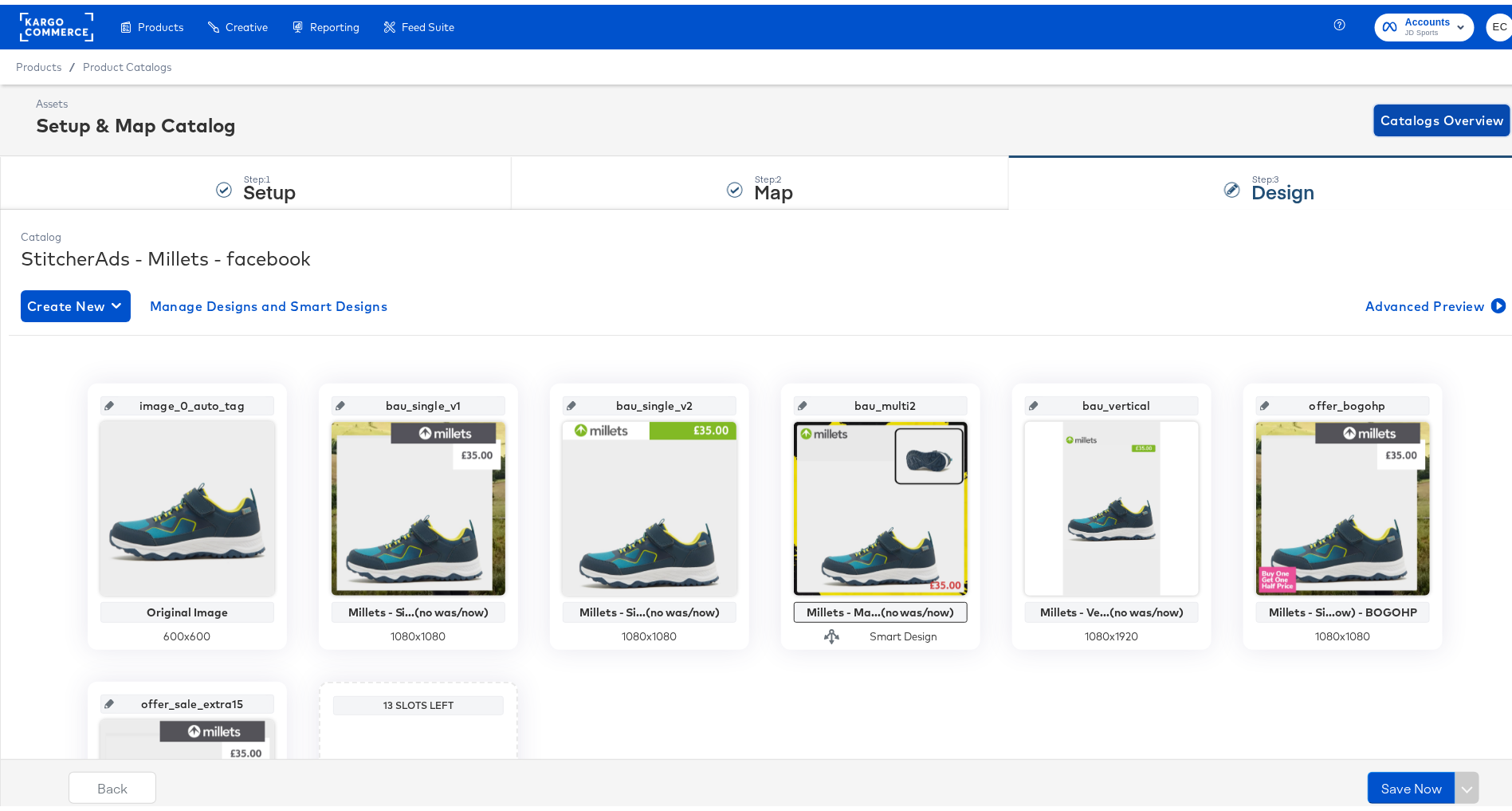
click at [1407, 111] on span "Catalogs Overview" at bounding box center [1442, 116] width 124 height 22
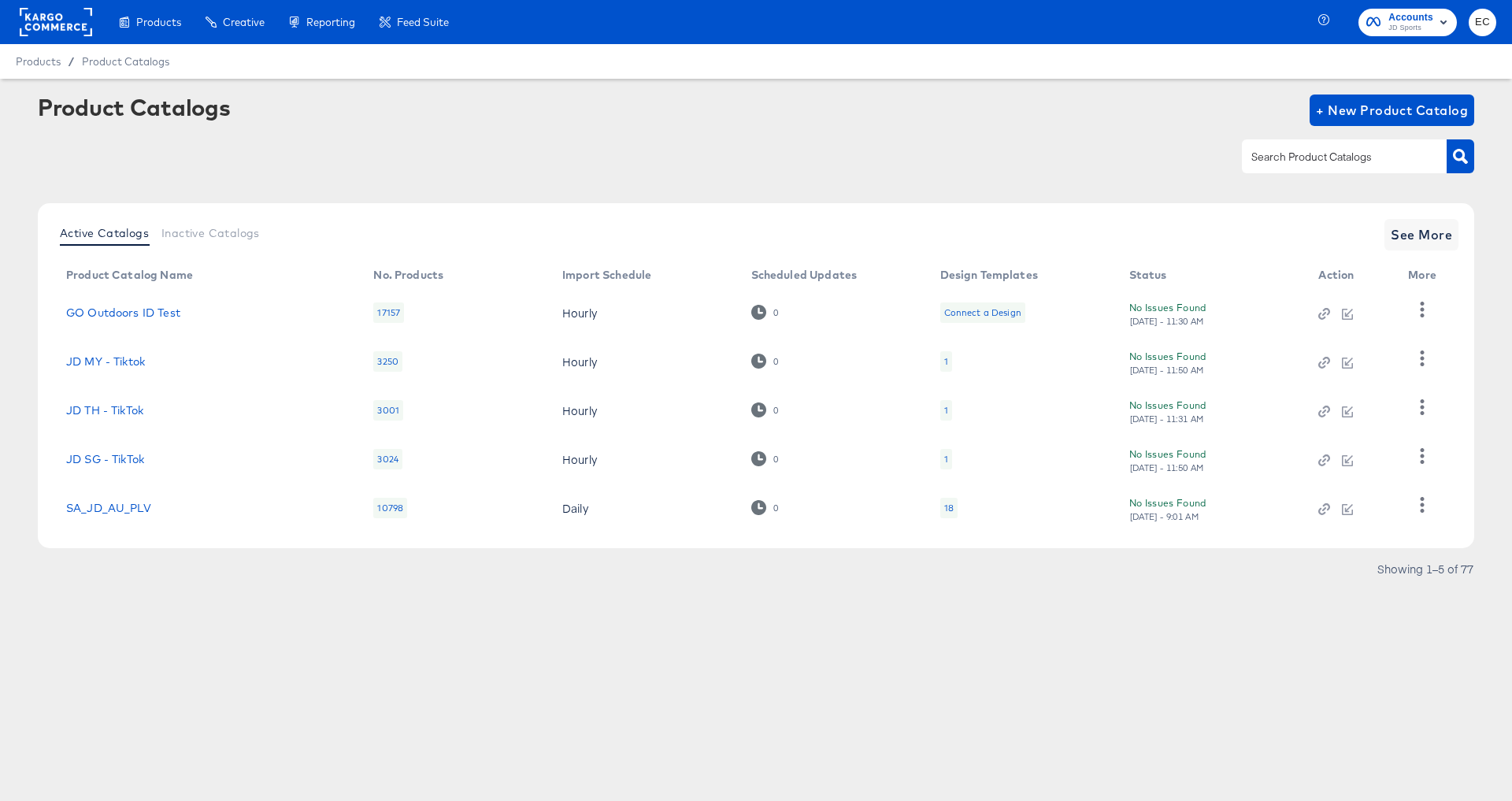
click at [1294, 150] on input "text" at bounding box center [1332, 157] width 168 height 18
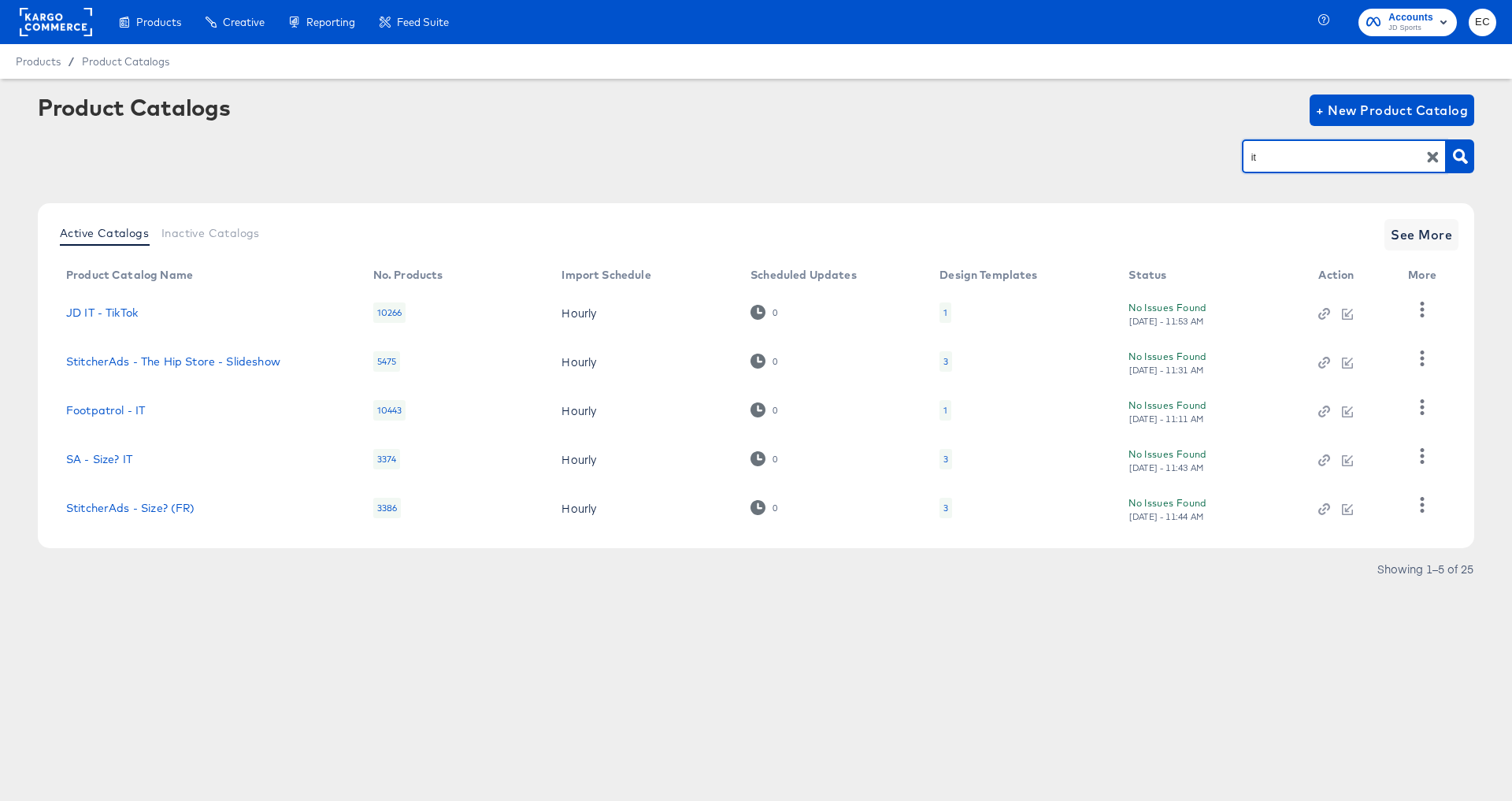
drag, startPoint x: 1286, startPoint y: 158, endPoint x: 1197, endPoint y: 160, distance: 89.0
click at [1197, 160] on div "it" at bounding box center [756, 156] width 1436 height 35
type input "nl"
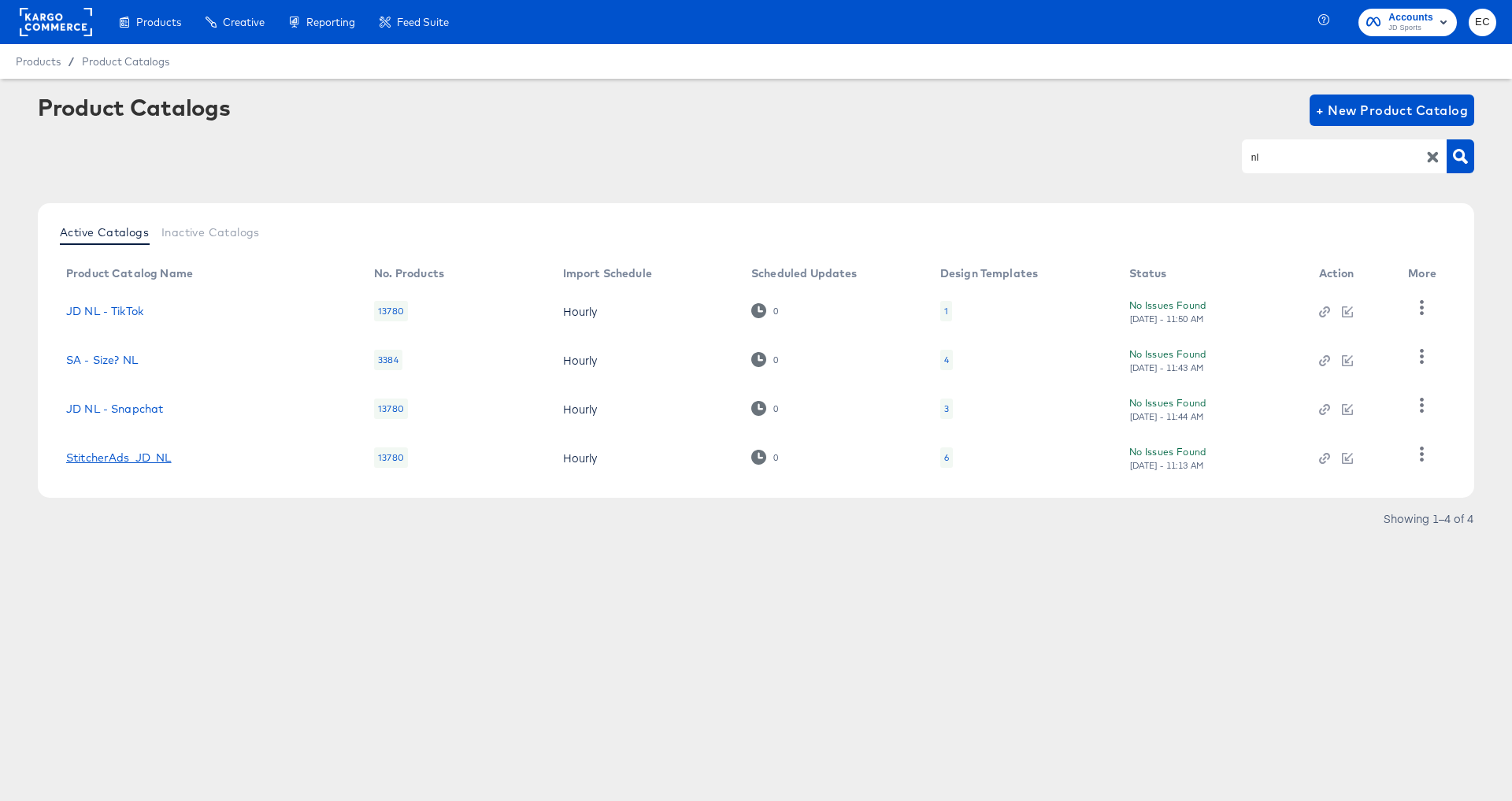
click at [150, 455] on link "StitcherAds_JD_NL" at bounding box center [118, 457] width 105 height 12
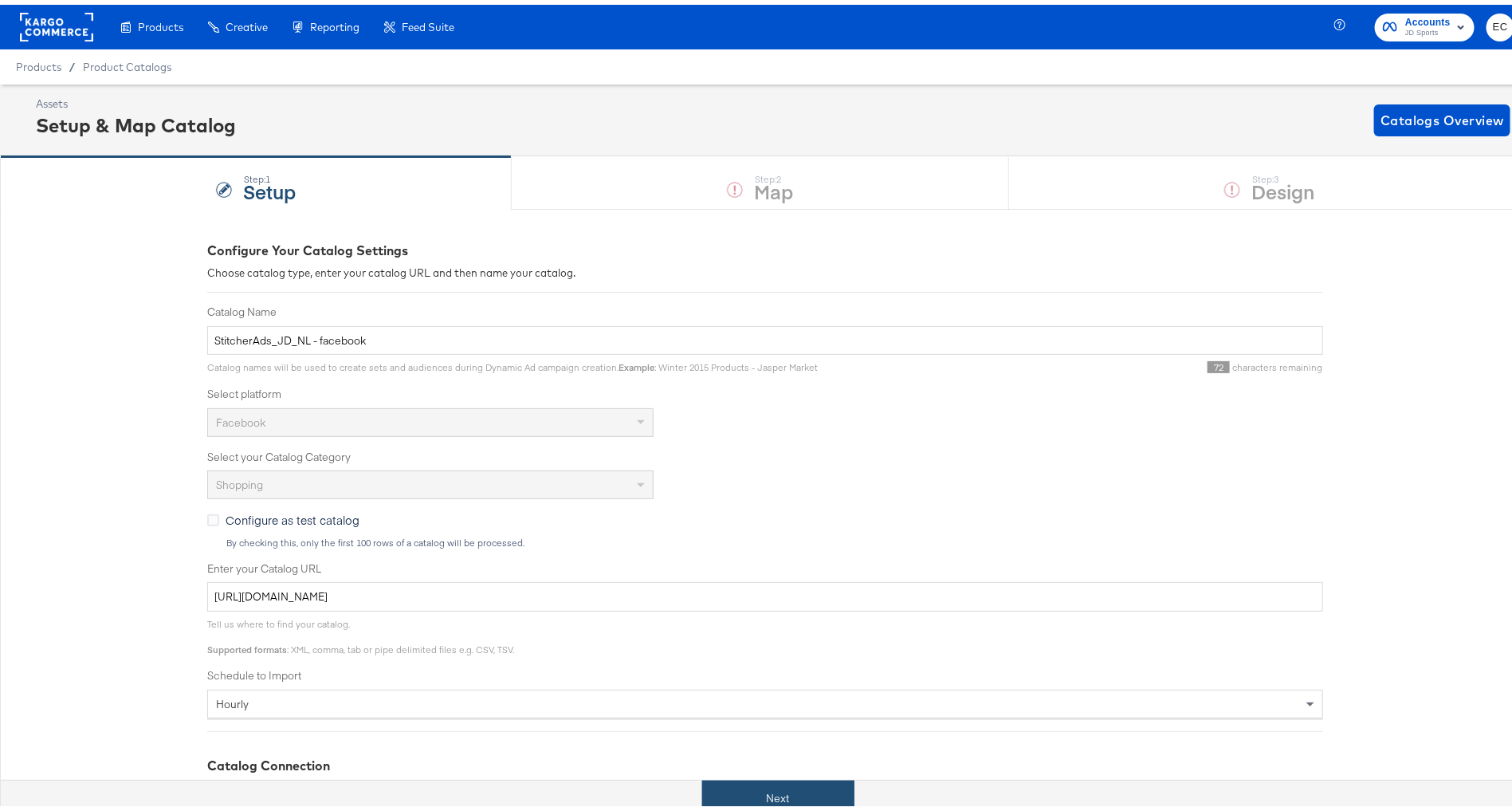
click at [730, 799] on button "Next" at bounding box center [778, 793] width 153 height 35
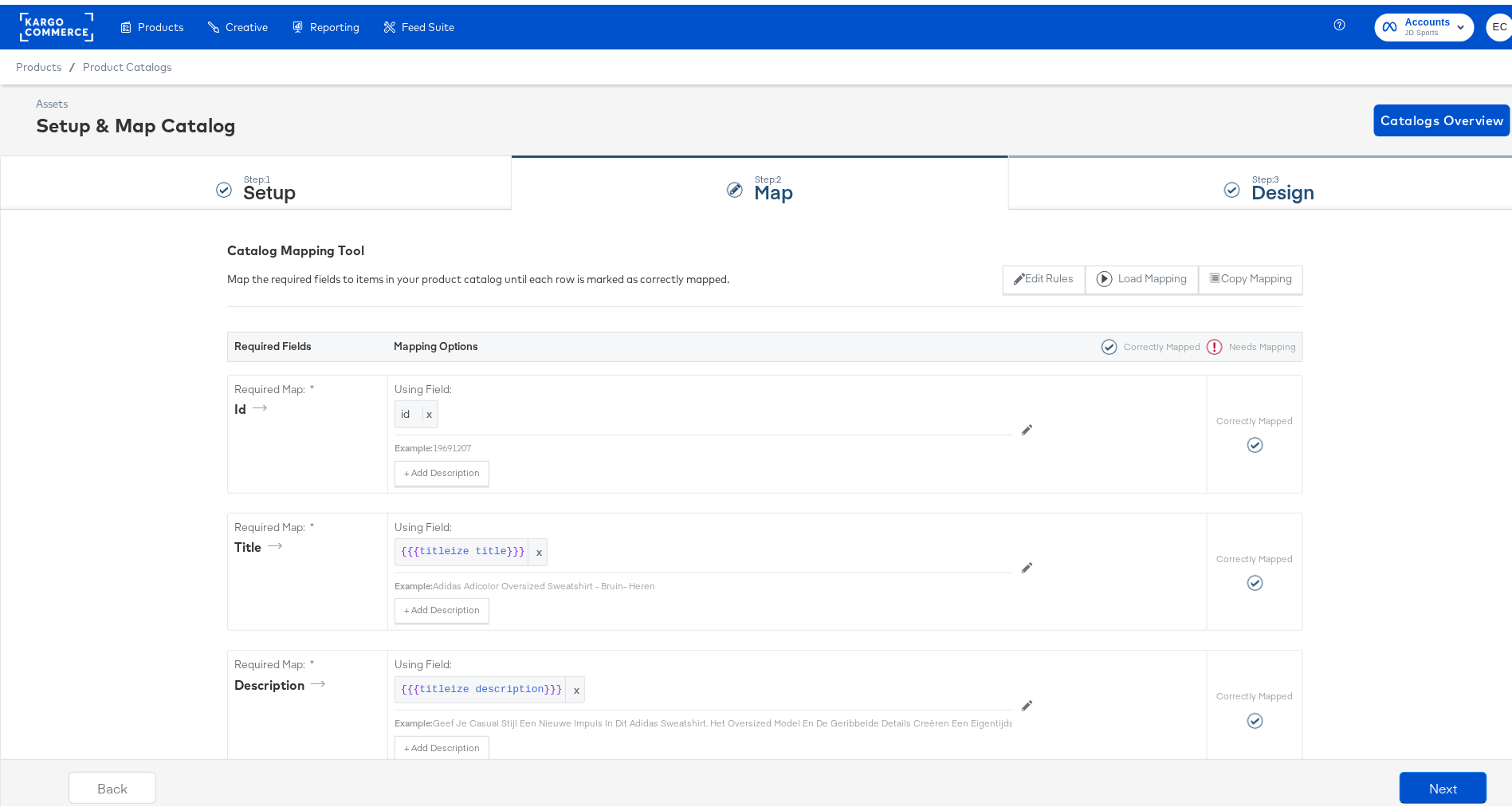
click at [1061, 172] on div "Step: 3 Design" at bounding box center [1269, 179] width 521 height 53
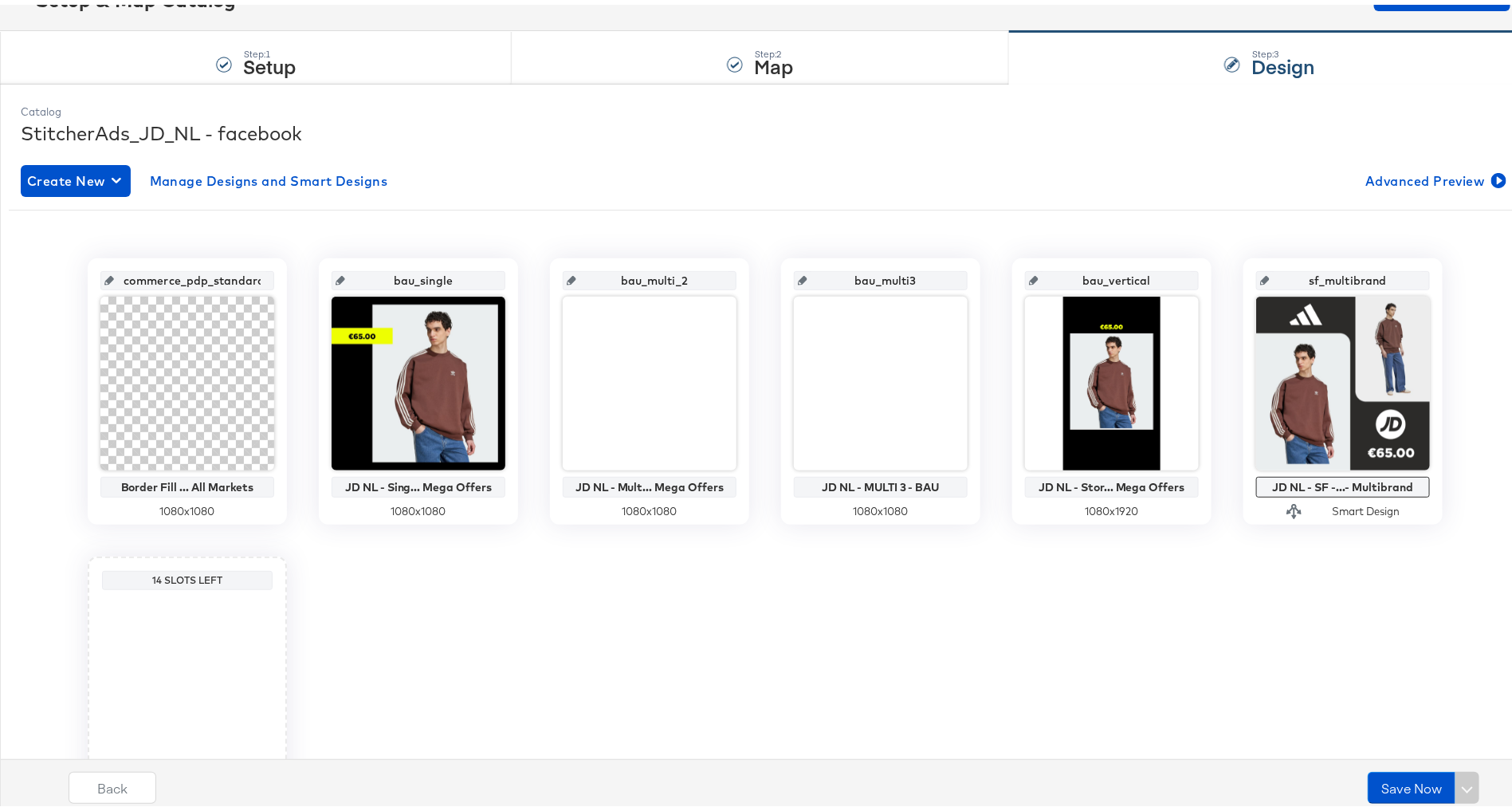
scroll to position [220, 0]
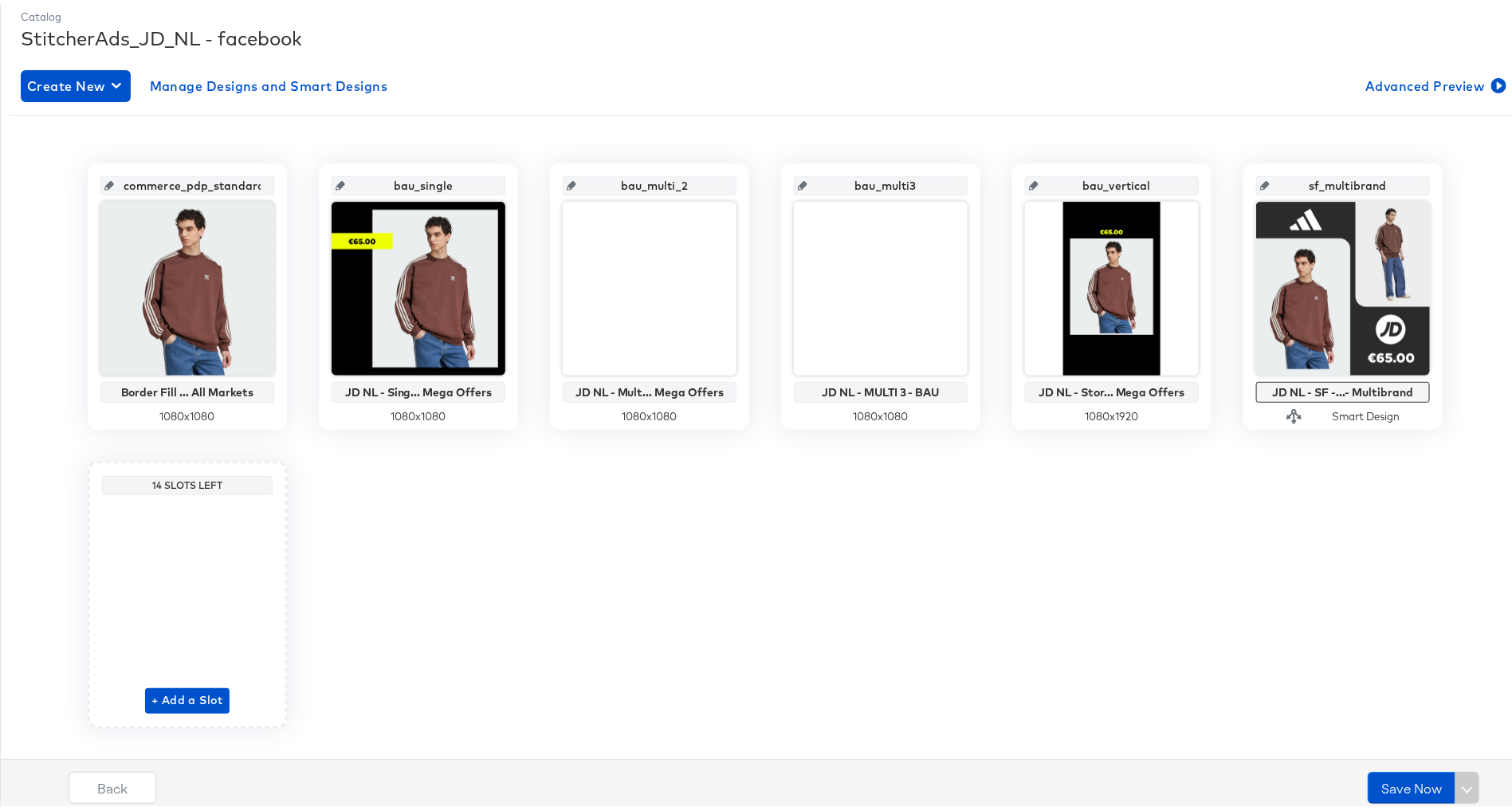
click at [426, 173] on input "bau_single" at bounding box center [422, 174] width 156 height 43
click at [426, 175] on input "bau_single" at bounding box center [422, 174] width 156 height 43
click at [426, 174] on input "bau_single" at bounding box center [422, 174] width 156 height 43
click at [632, 182] on input "bau_multi_2" at bounding box center [654, 174] width 156 height 43
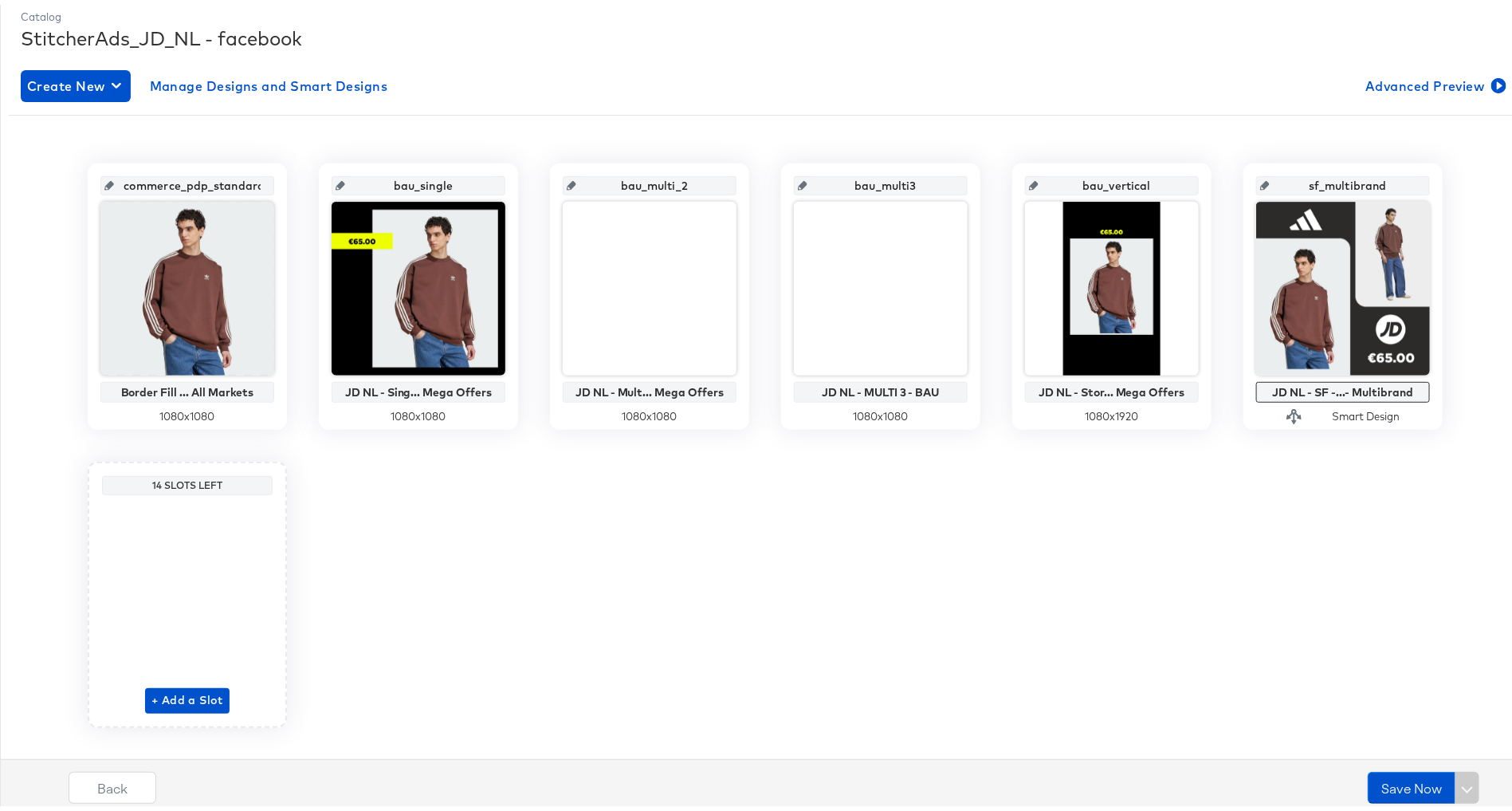
click at [872, 179] on input "bau_multi3" at bounding box center [885, 174] width 156 height 43
click at [1093, 181] on input "bau_vertical" at bounding box center [1116, 174] width 156 height 43
click at [1331, 173] on input "sf_multibrand" at bounding box center [1347, 174] width 156 height 43
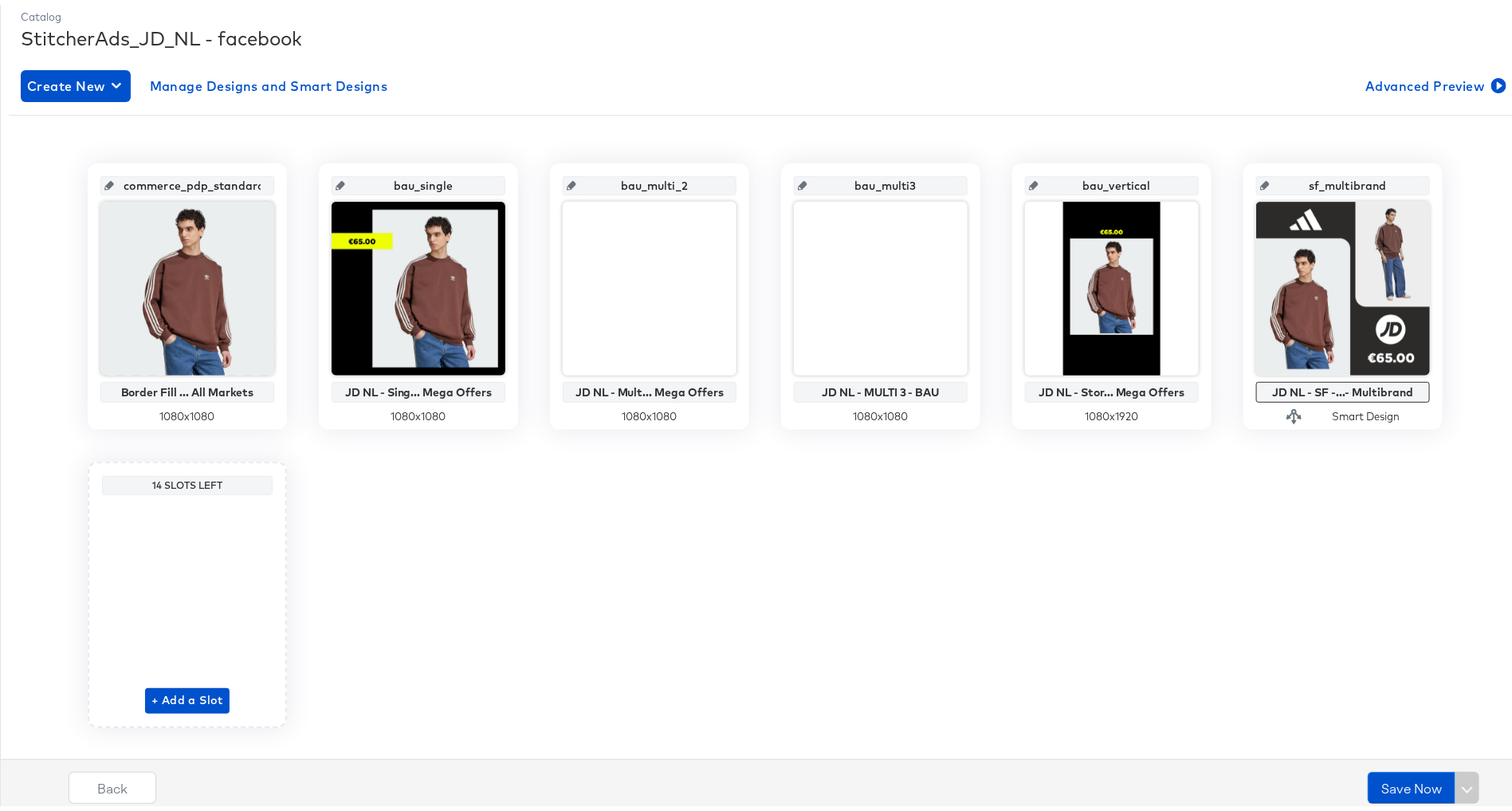
click at [1331, 173] on input "sf_multibrand" at bounding box center [1347, 174] width 156 height 43
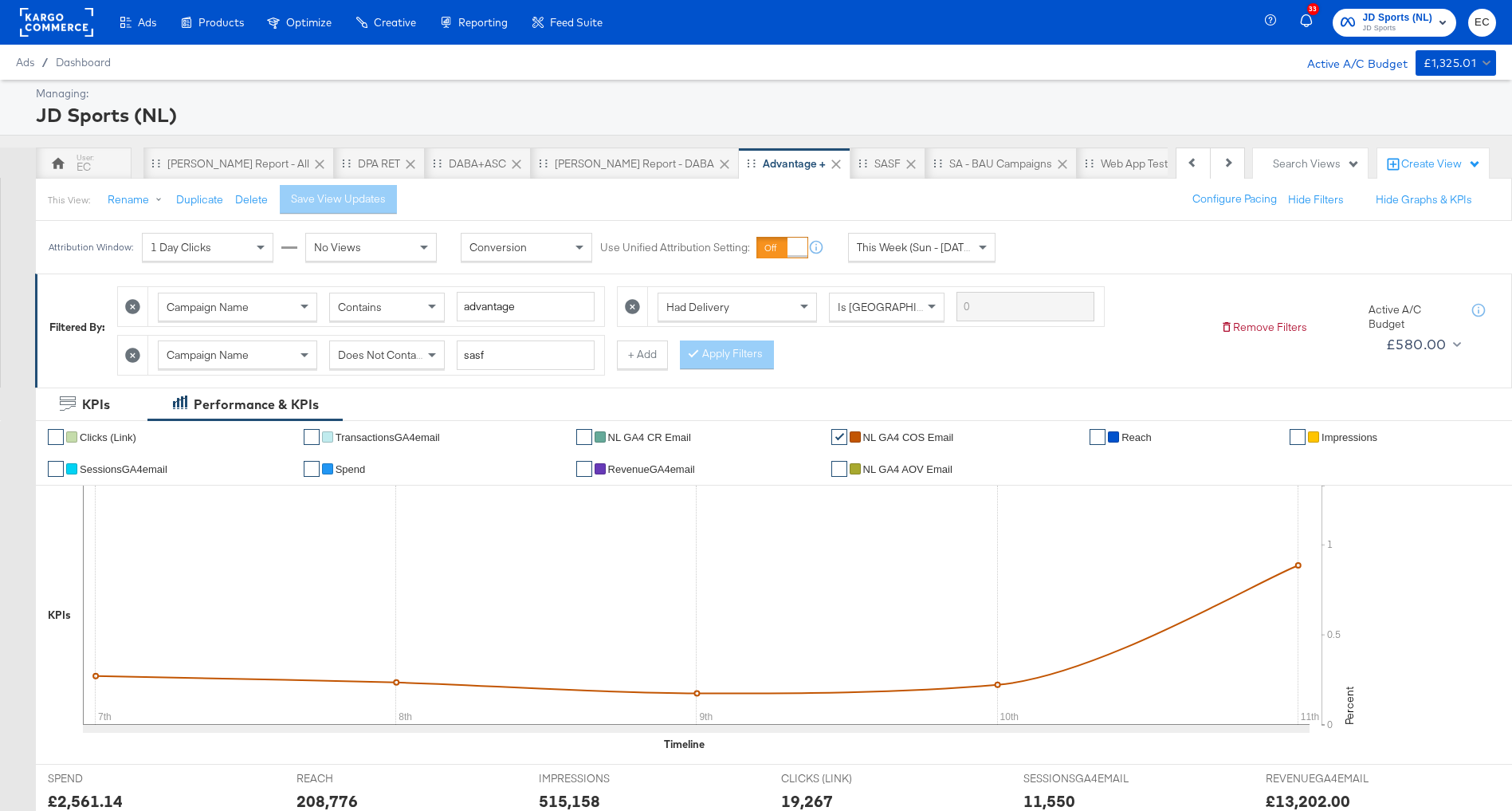
click at [1216, 165] on div "JD NL - Web App Test" at bounding box center [1269, 163] width 106 height 15
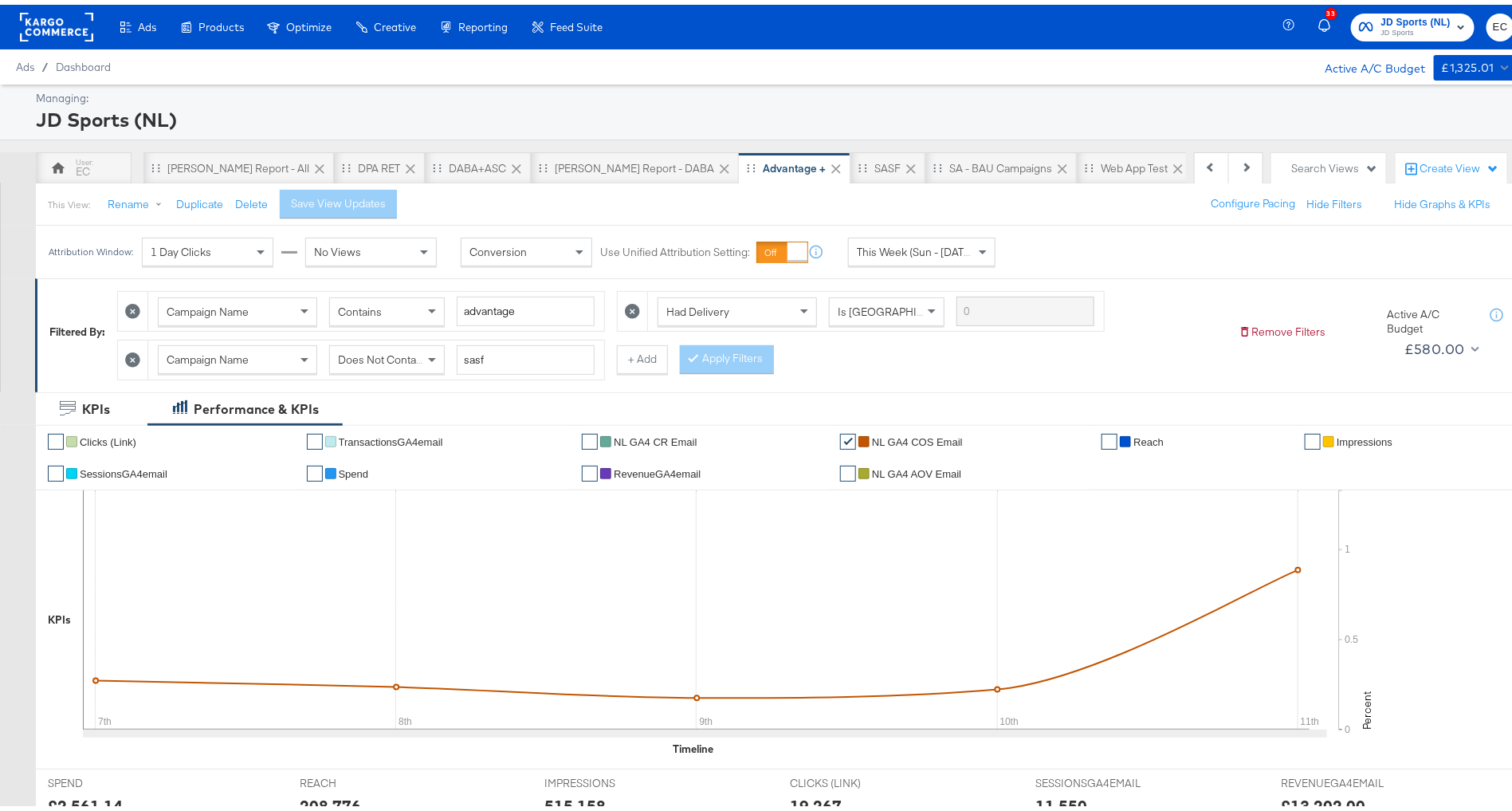
scroll to position [0, 114]
